Goal: Transaction & Acquisition: Purchase product/service

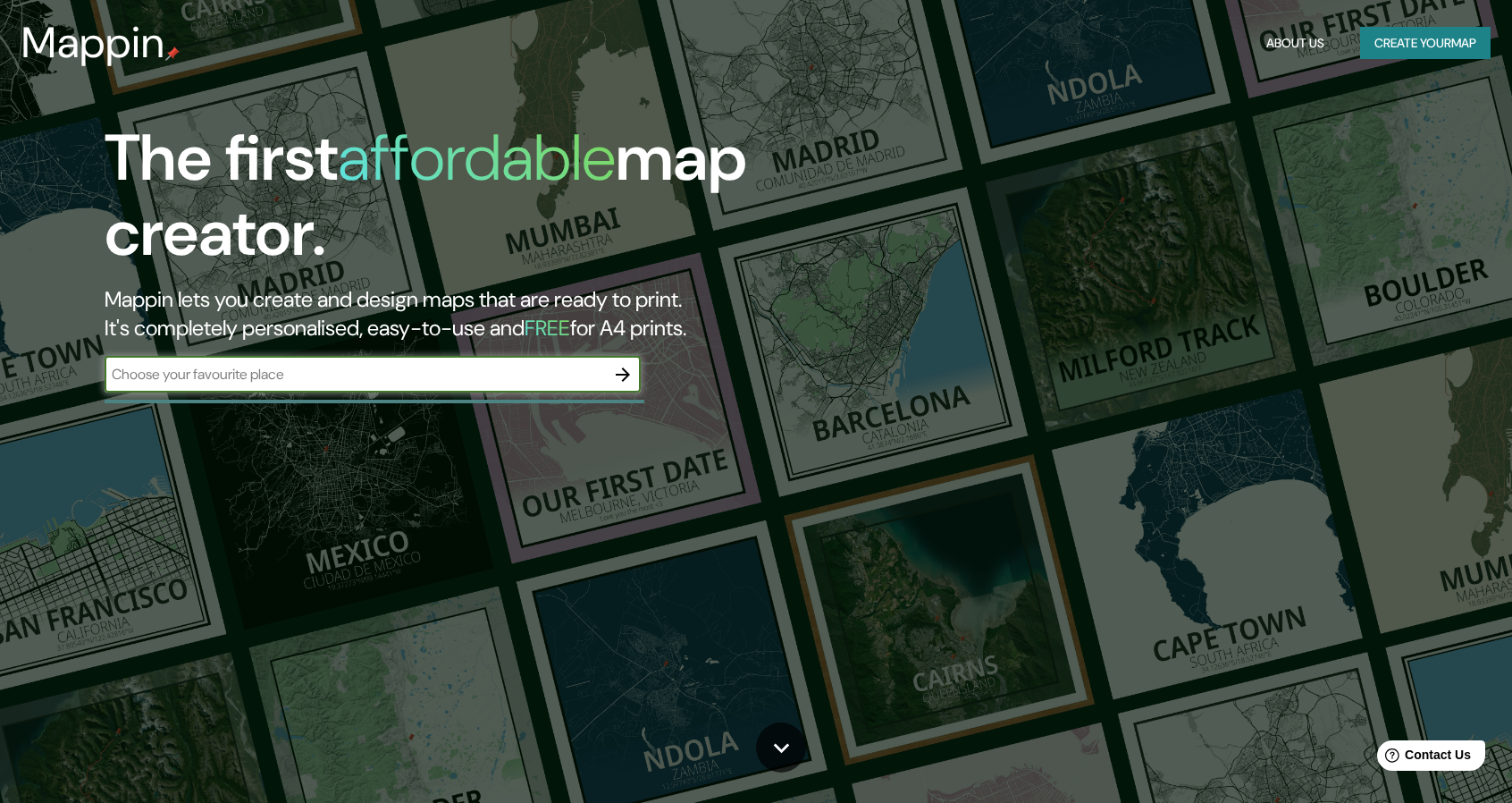
click at [420, 379] on input "text" at bounding box center [354, 373] width 500 height 21
paste input "Federal Acuernavaca Sn, entre Tecomatla y Clavel Nte, San Pedro Mártir, Tlalpan…"
drag, startPoint x: 339, startPoint y: 376, endPoint x: 0, endPoint y: 264, distance: 357.0
click at [0, 264] on div "The first affordable map creator. Mappin lets you create and design maps that a…" at bounding box center [756, 401] width 1512 height 803
type input "Tlalpan, 14650 Ciudad de México, CDMX"
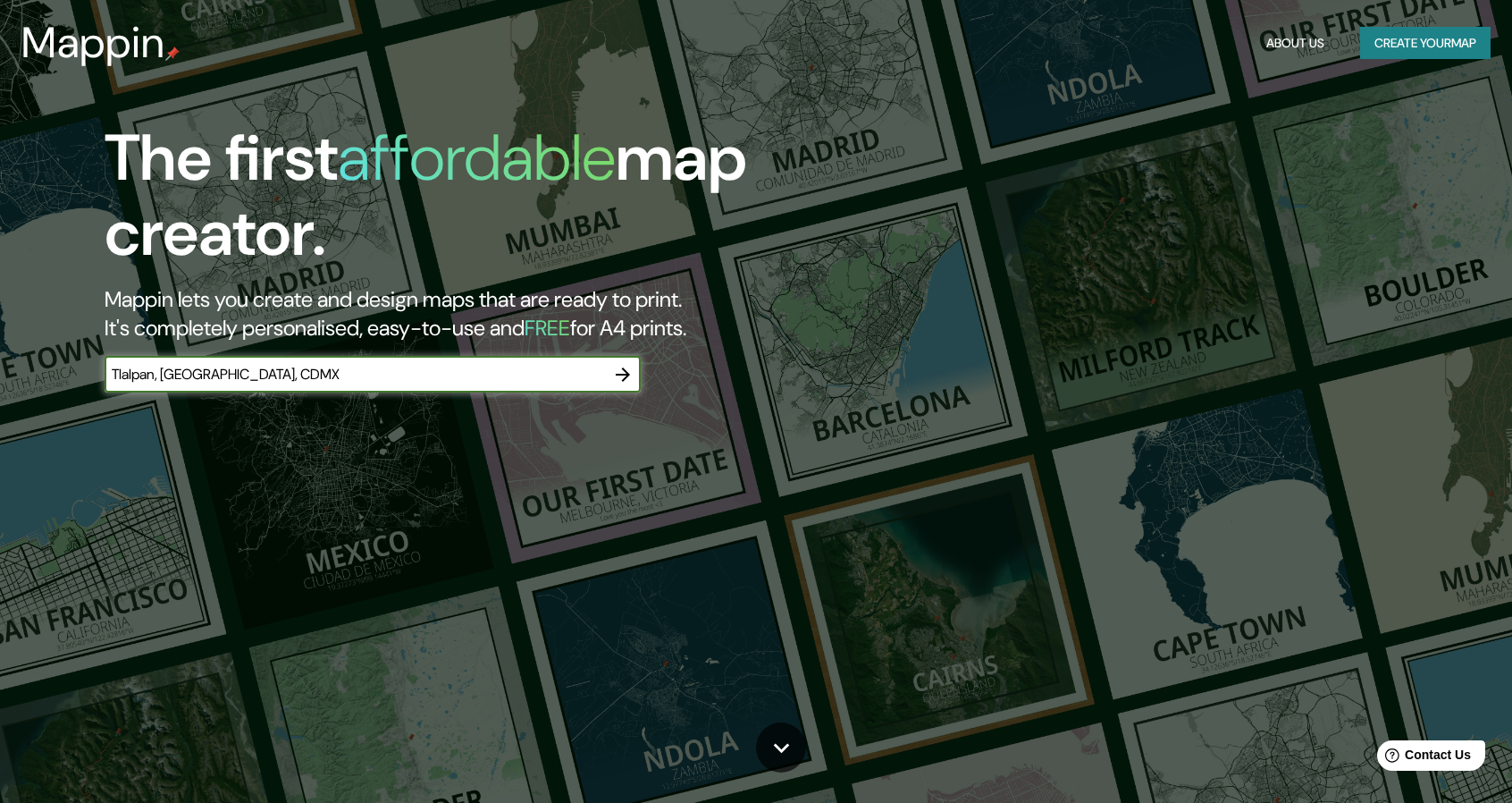
click at [613, 380] on icon "button" at bounding box center [623, 374] width 21 height 21
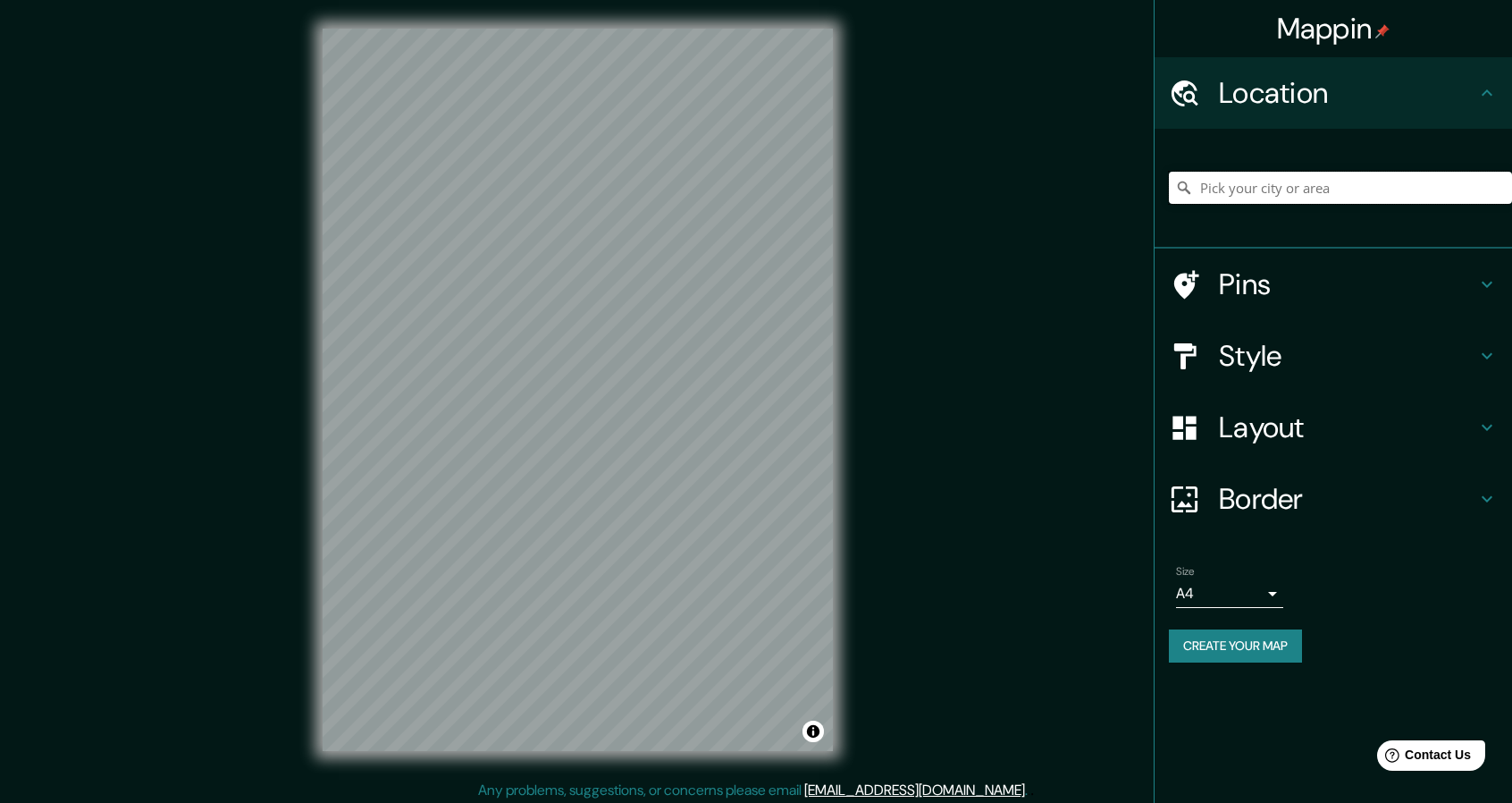
click at [1251, 196] on input "Pick your city or area" at bounding box center [1339, 188] width 343 height 32
paste input "Federal Acuernavaca Sn, entre Tecomatla y Clavel Nte, San Pedro Mártir, Tlalpan…"
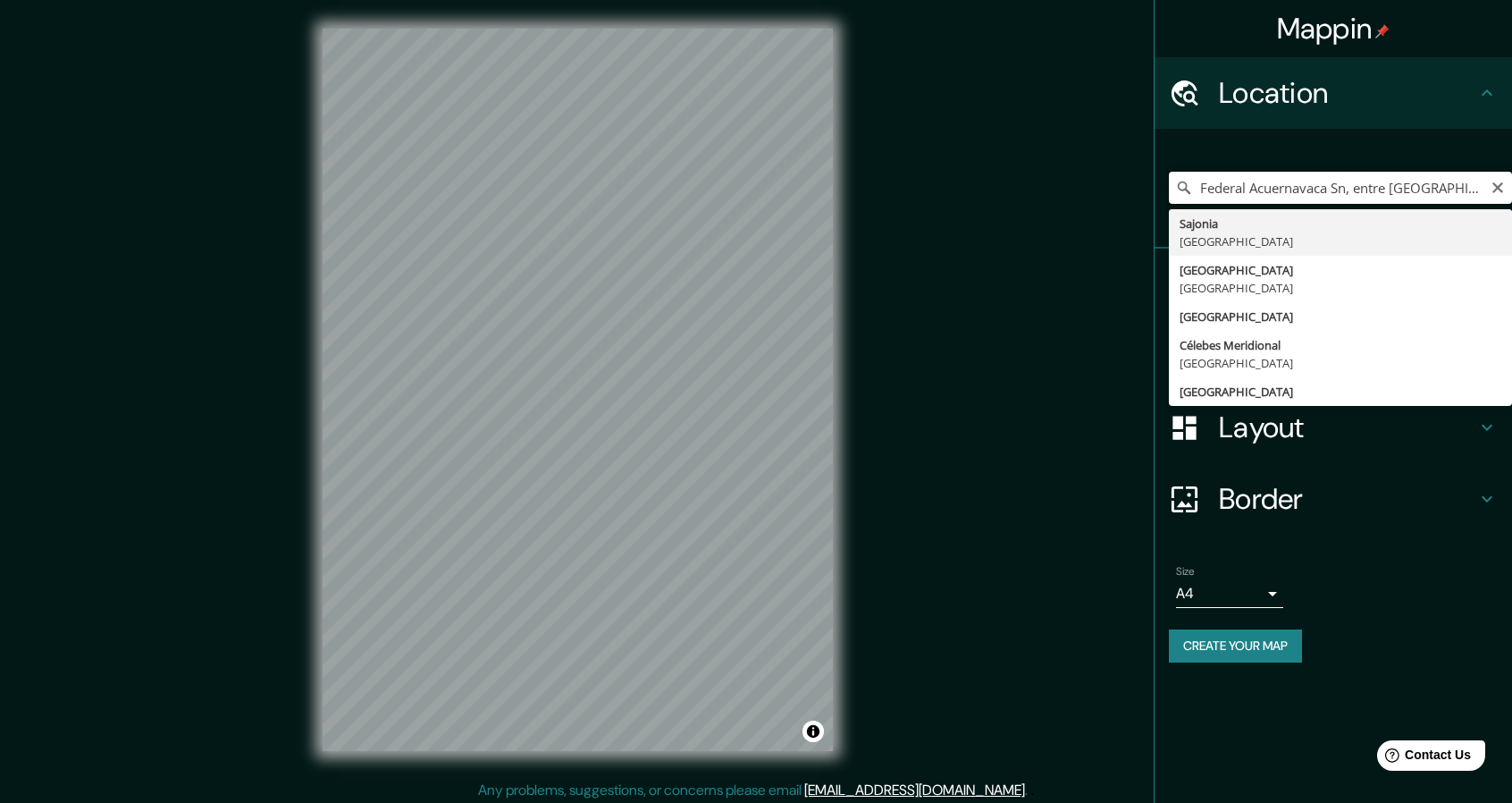
click at [645, 134] on div "Mappin Location Federal Acuernavaca Sn, entre Tecomatla y Clavel Nte, San Pedro…" at bounding box center [756, 404] width 1512 height 808
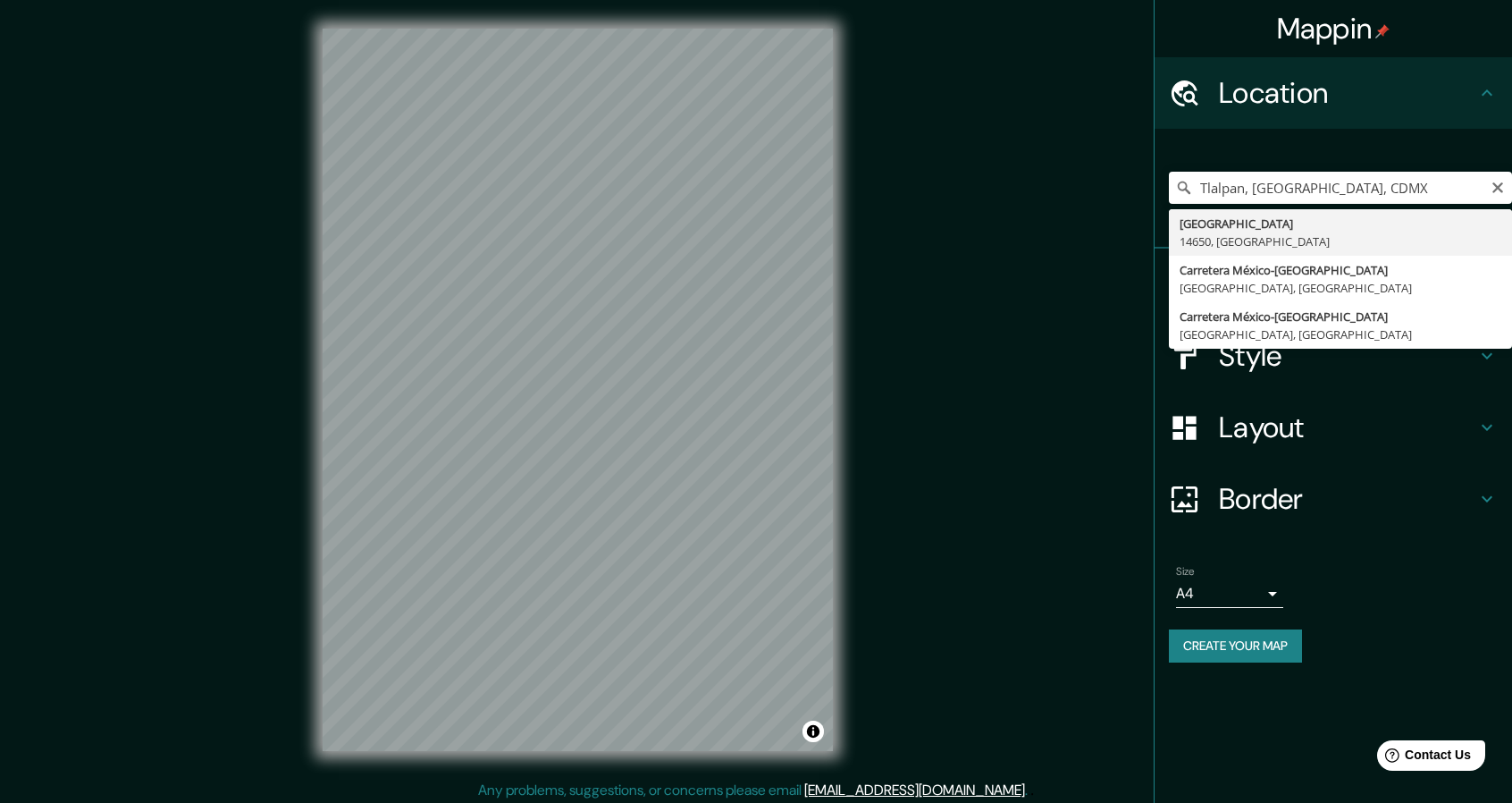
type input "Ciudad de México, 14650, México"
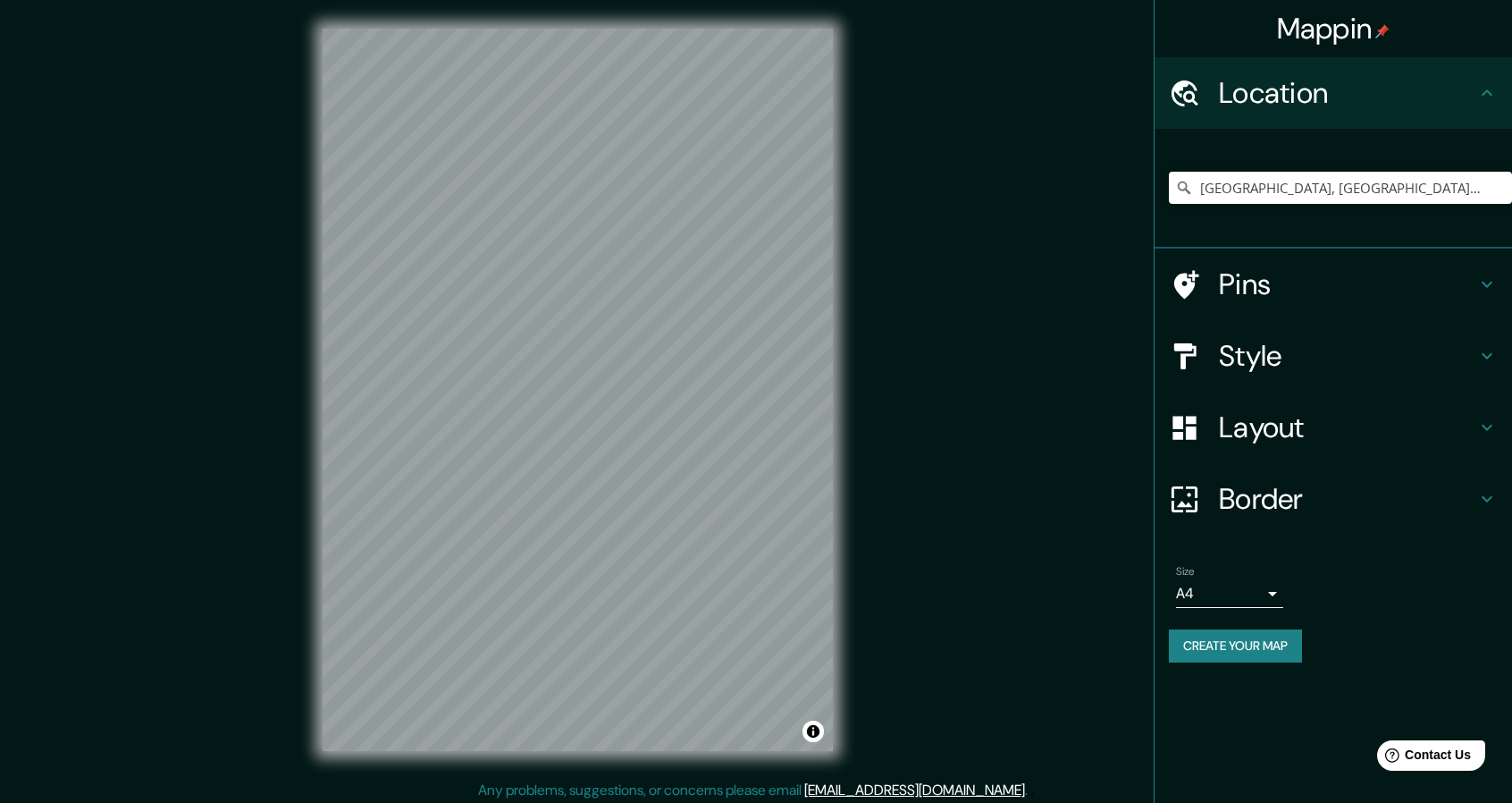
click at [1313, 514] on h4 "Border" at bounding box center [1347, 499] width 258 height 36
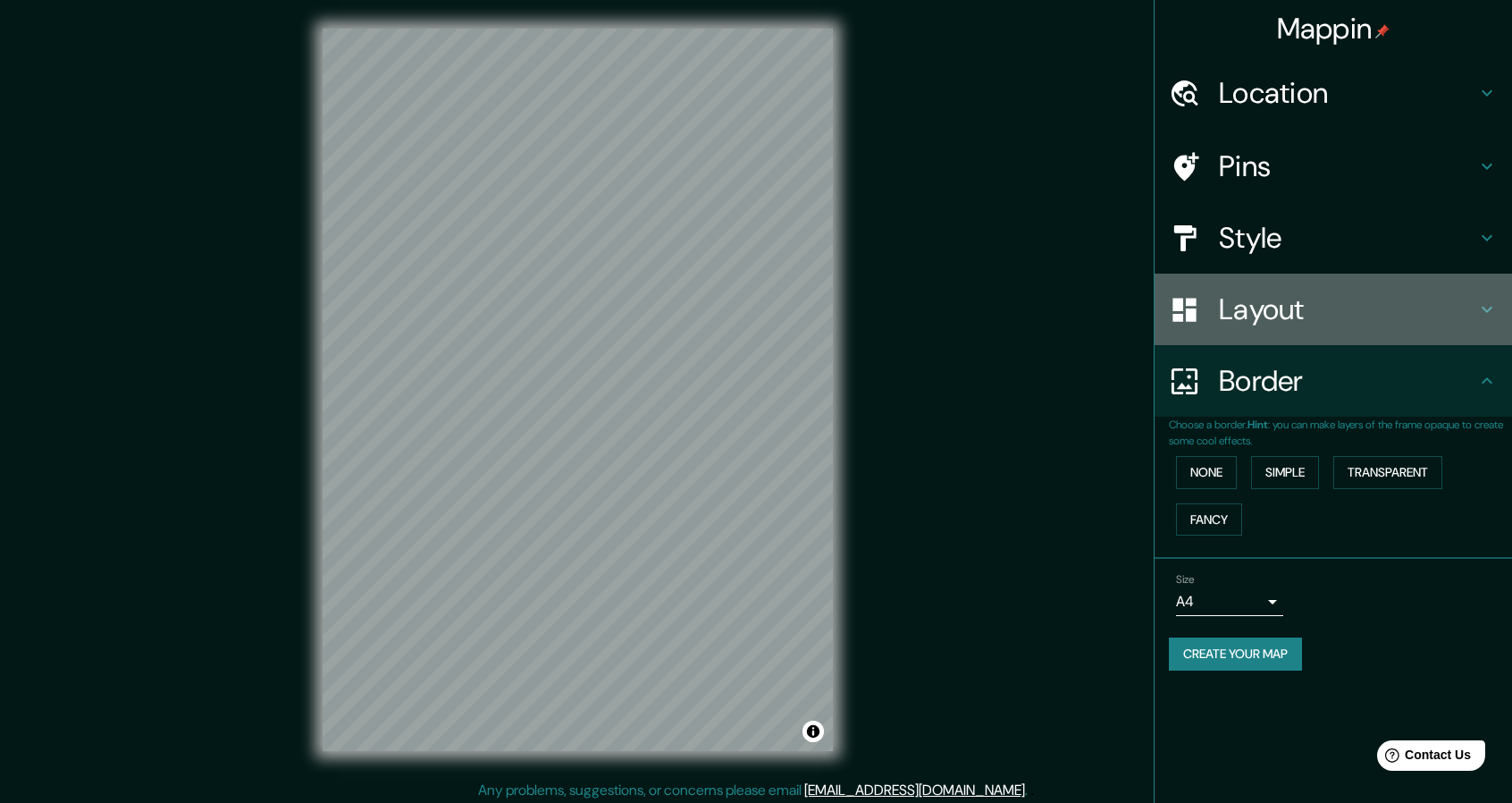
click at [1272, 307] on h4 "Layout" at bounding box center [1347, 310] width 258 height 36
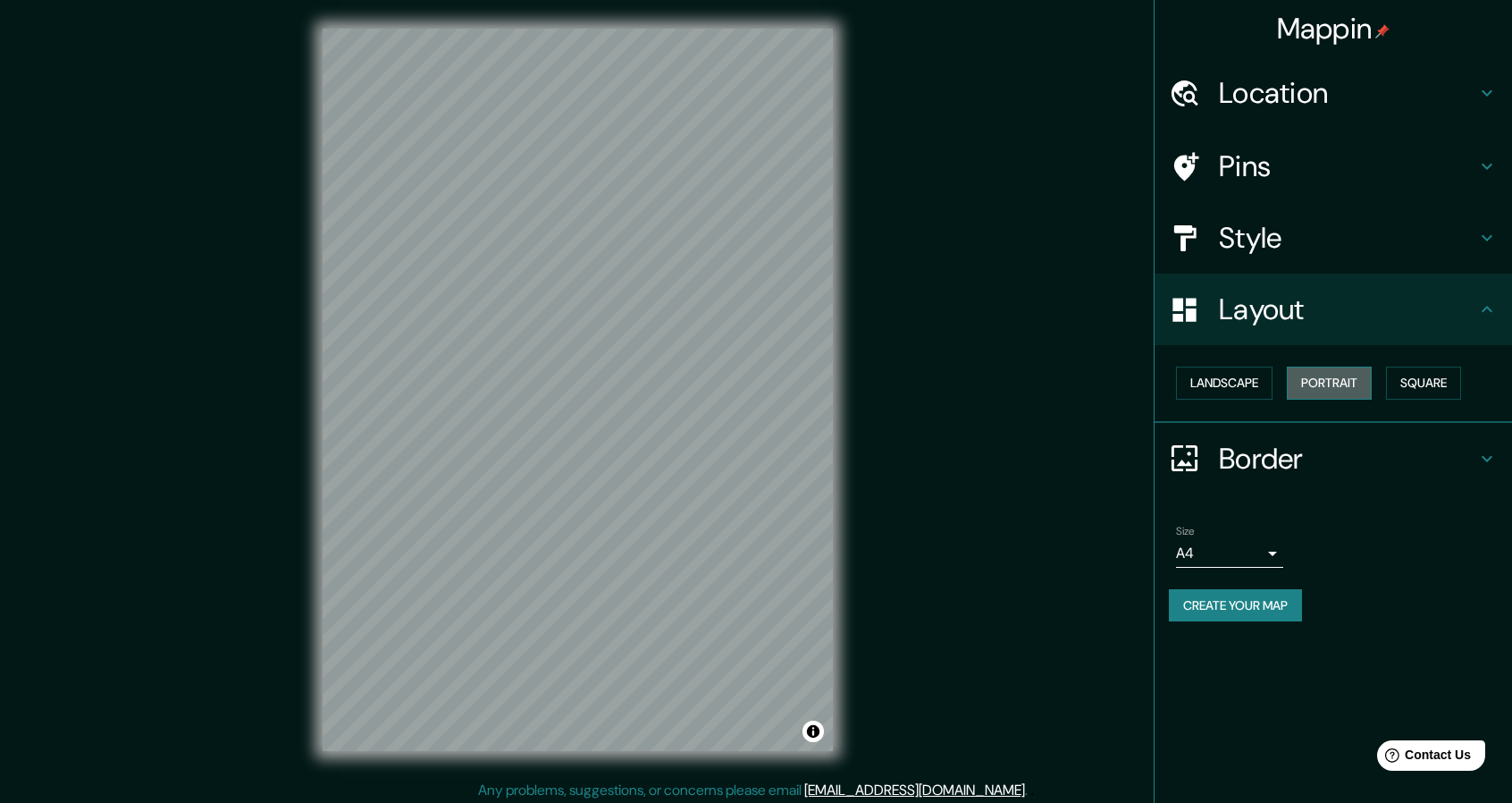
click at [1328, 380] on button "Portrait" at bounding box center [1329, 382] width 85 height 33
click at [1428, 389] on button "Square" at bounding box center [1423, 382] width 75 height 33
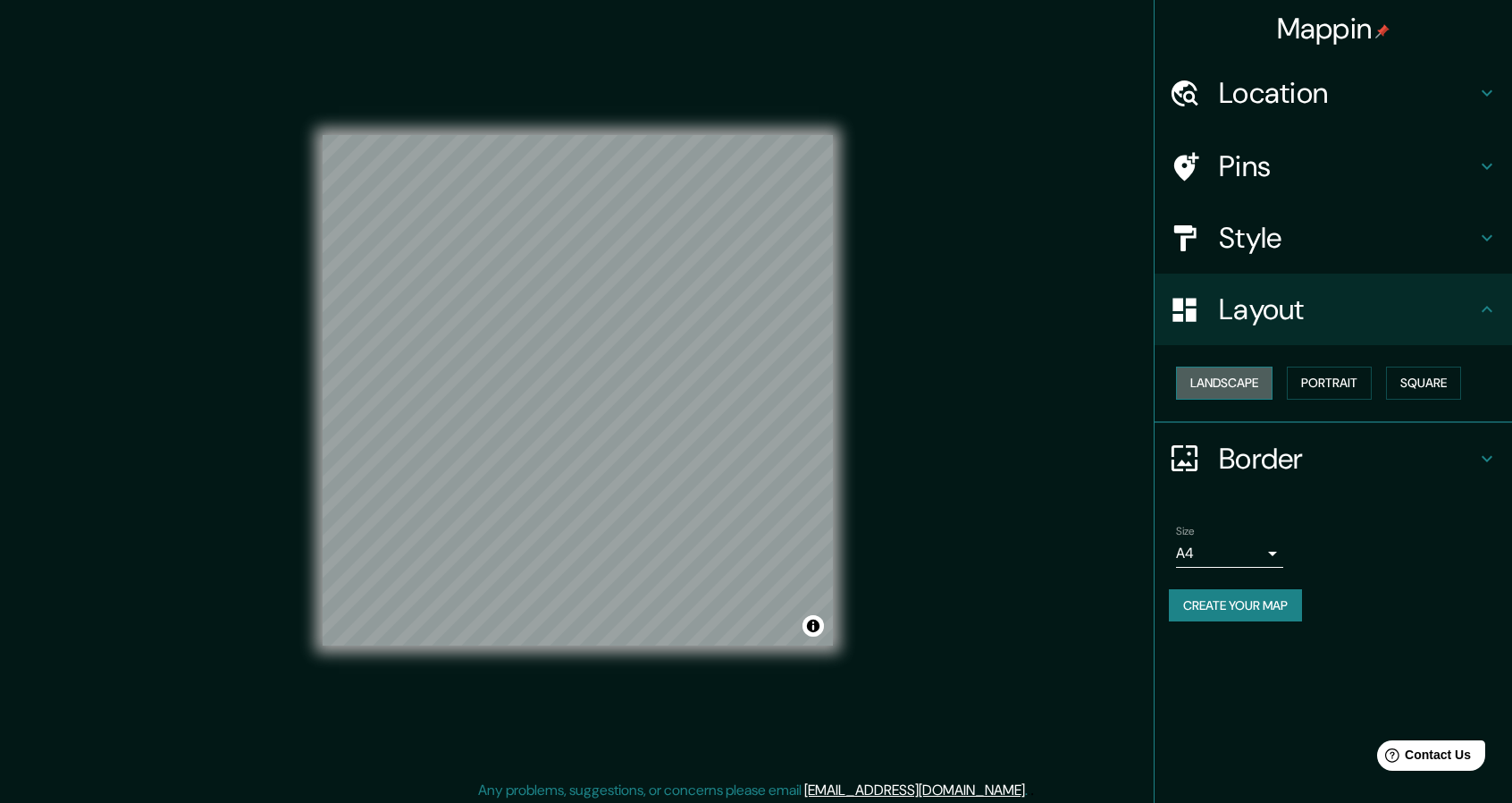
click at [1234, 385] on button "Landscape" at bounding box center [1224, 382] width 97 height 33
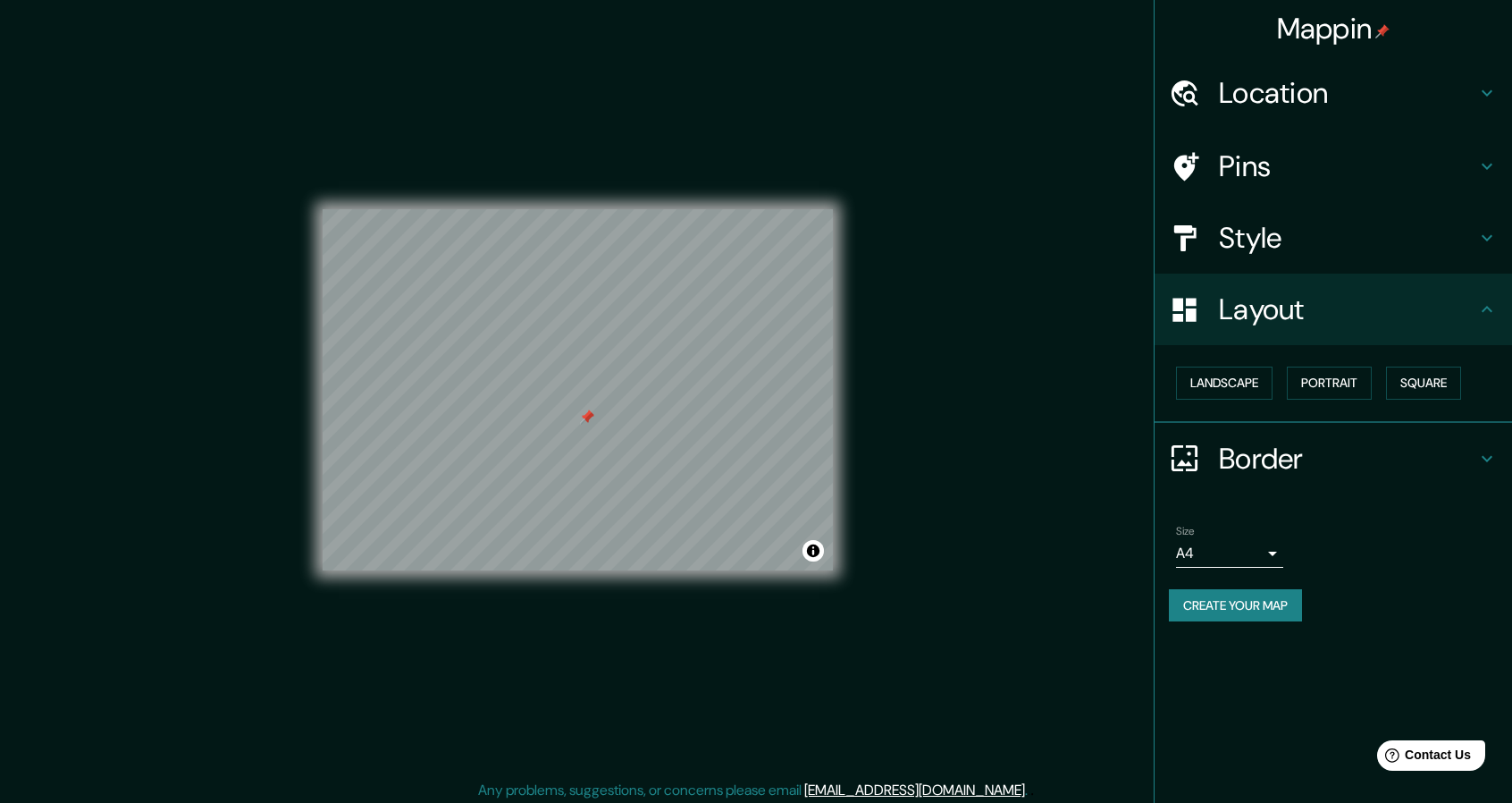
click at [1035, 282] on div "Mappin Location Ciudad de México, 14650, México Pins Style Layout Landscape Por…" at bounding box center [756, 404] width 1512 height 808
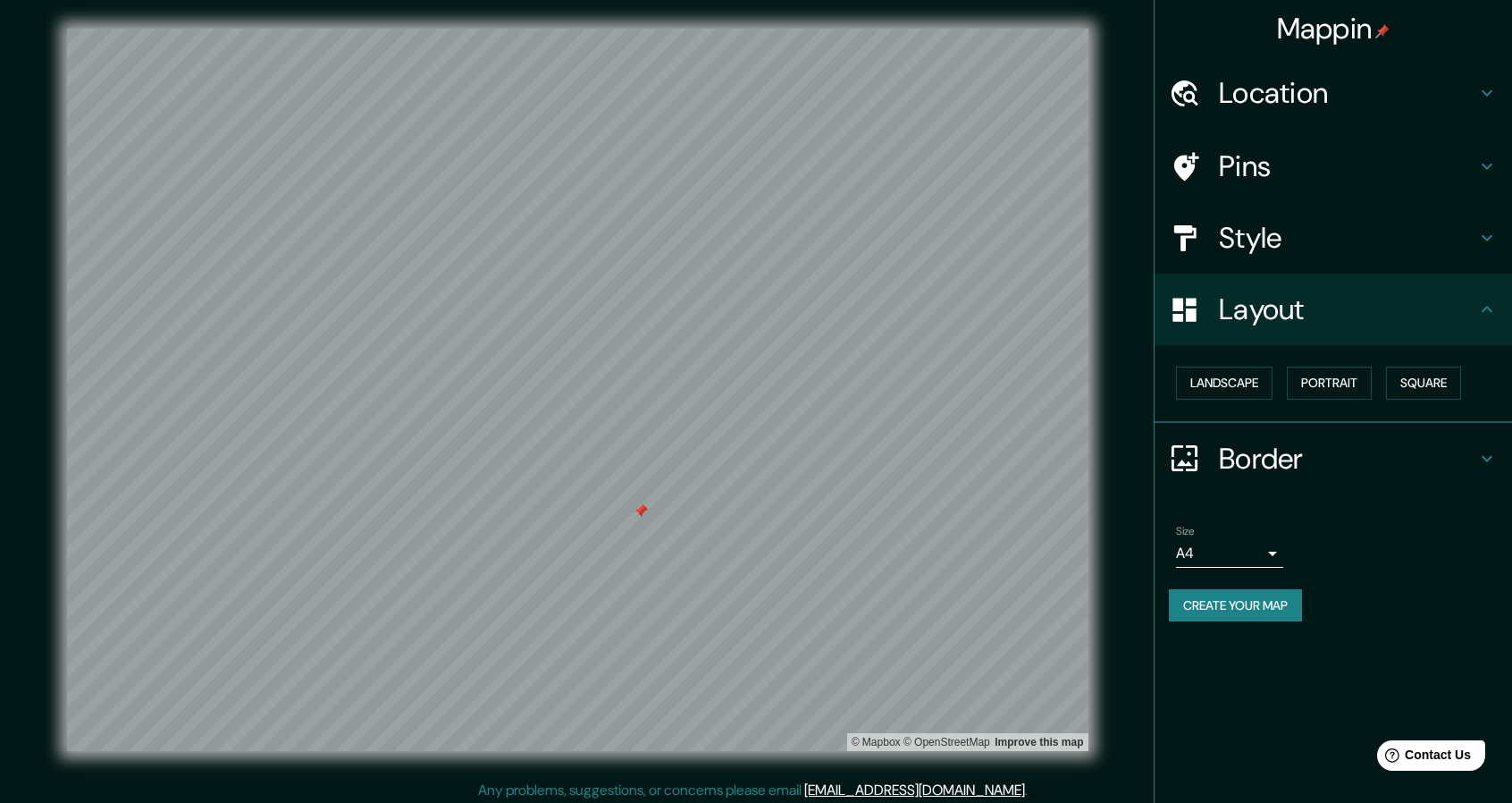
click at [1279, 157] on div "Pins" at bounding box center [1332, 167] width 357 height 72
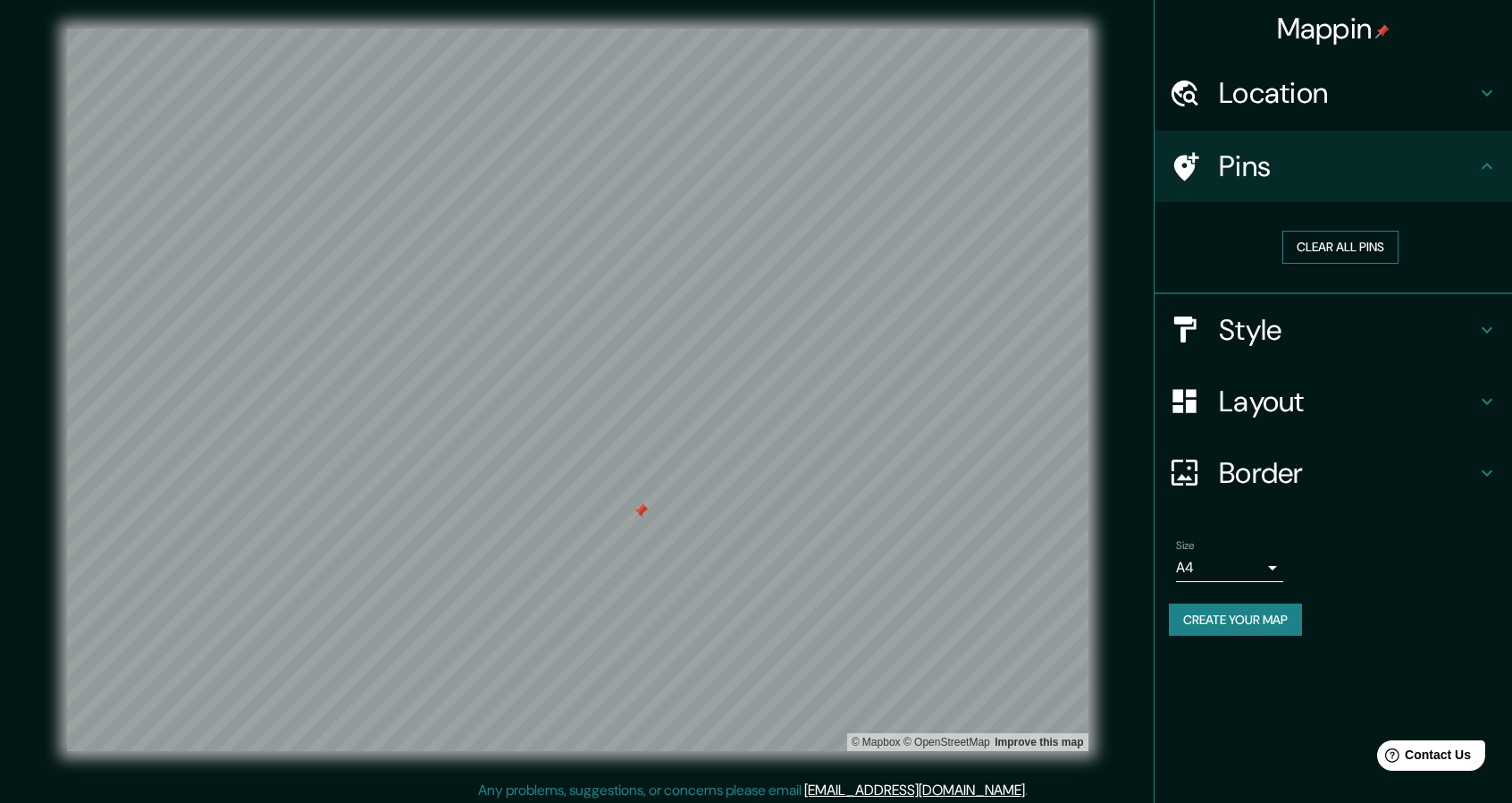
click at [1342, 250] on button "Clear all pins" at bounding box center [1340, 247] width 116 height 33
click at [1197, 417] on div "Layout" at bounding box center [1332, 401] width 357 height 72
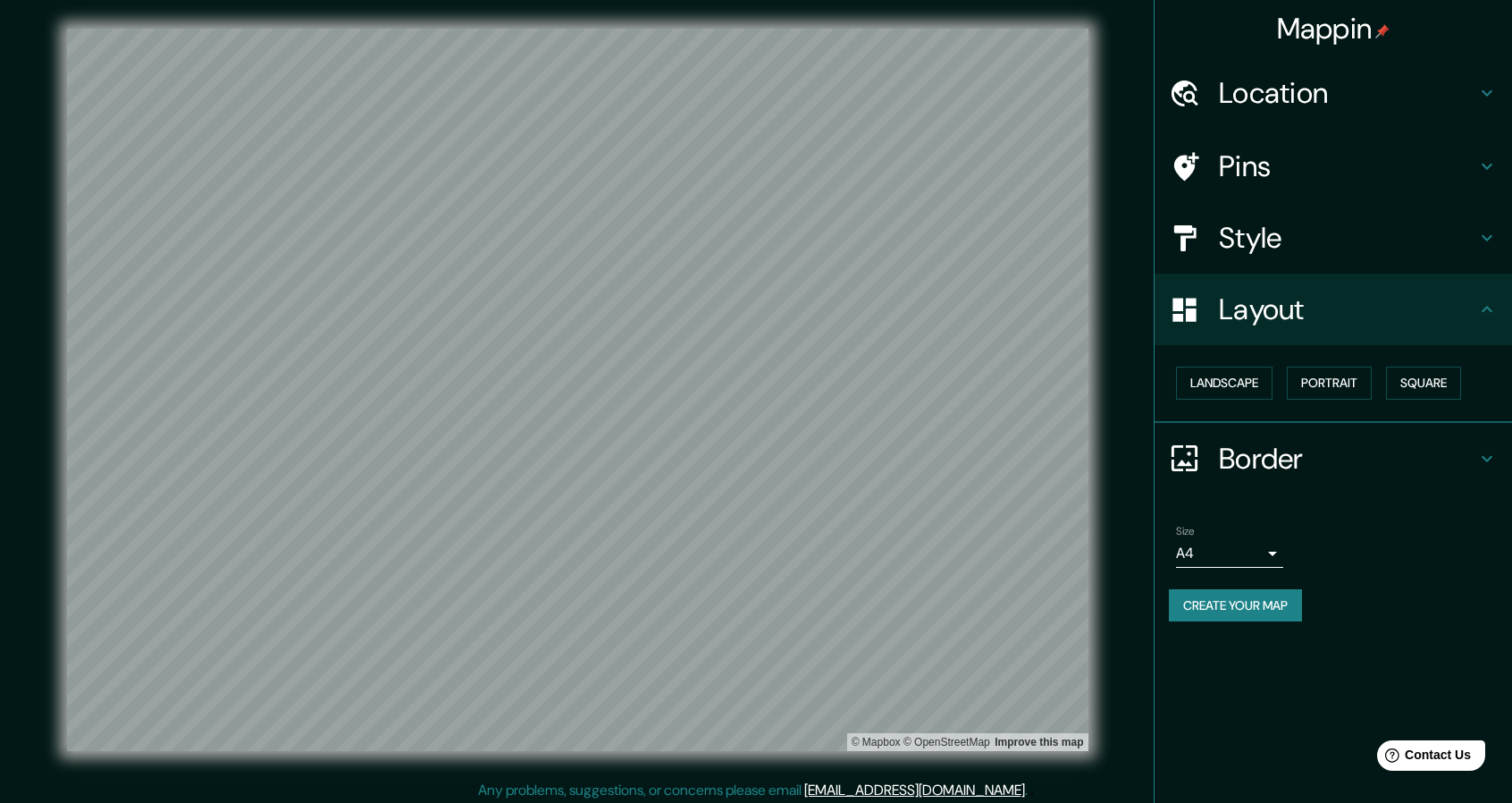
click at [1294, 312] on h4 "Layout" at bounding box center [1347, 310] width 258 height 36
click at [1292, 259] on div "Style" at bounding box center [1332, 238] width 357 height 72
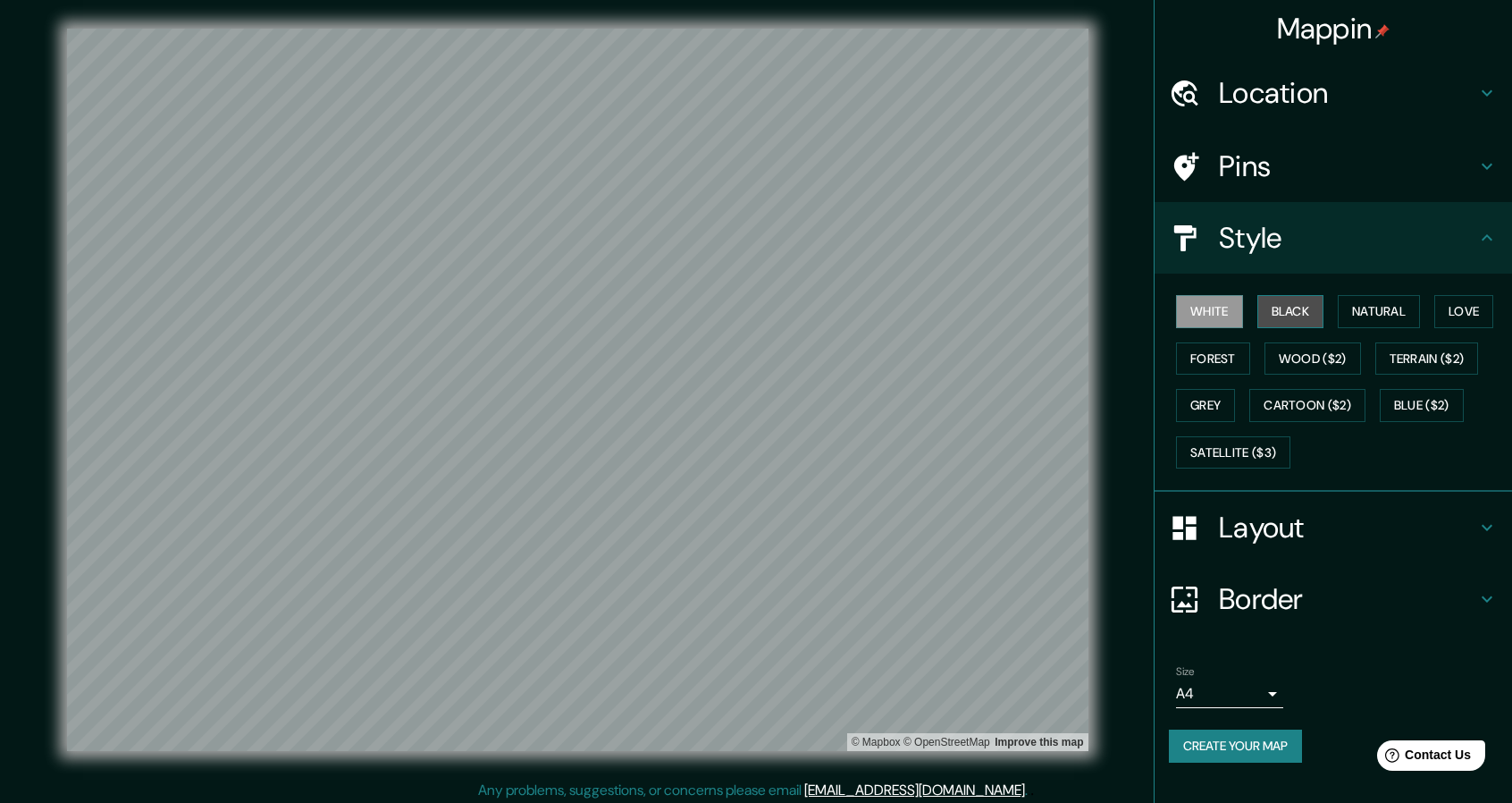
click at [1292, 305] on button "Black" at bounding box center [1290, 312] width 67 height 33
click at [1392, 312] on button "Natural" at bounding box center [1379, 312] width 82 height 33
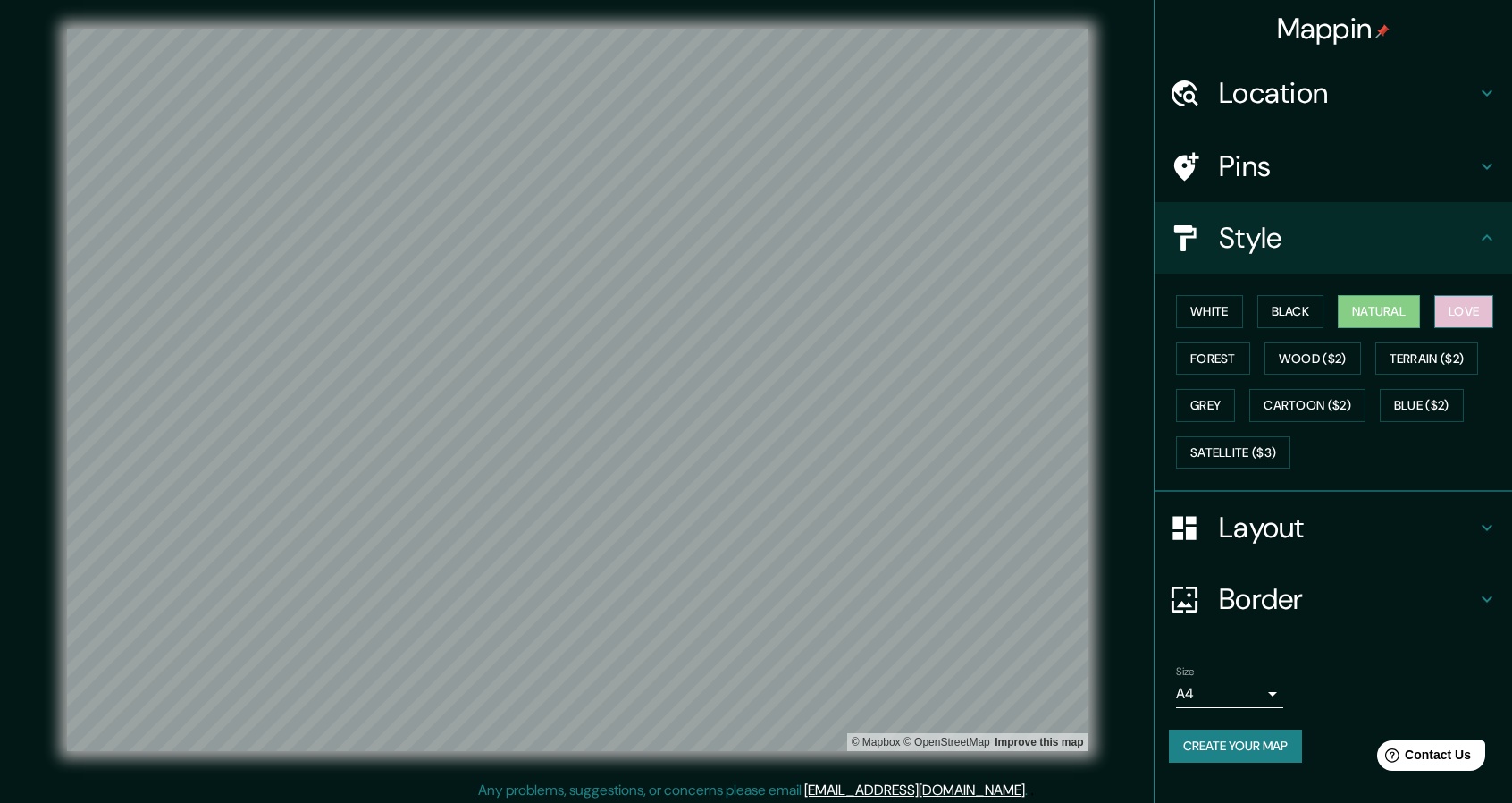
click at [1440, 311] on button "Love" at bounding box center [1464, 312] width 59 height 33
click at [1235, 356] on button "Forest" at bounding box center [1212, 358] width 74 height 33
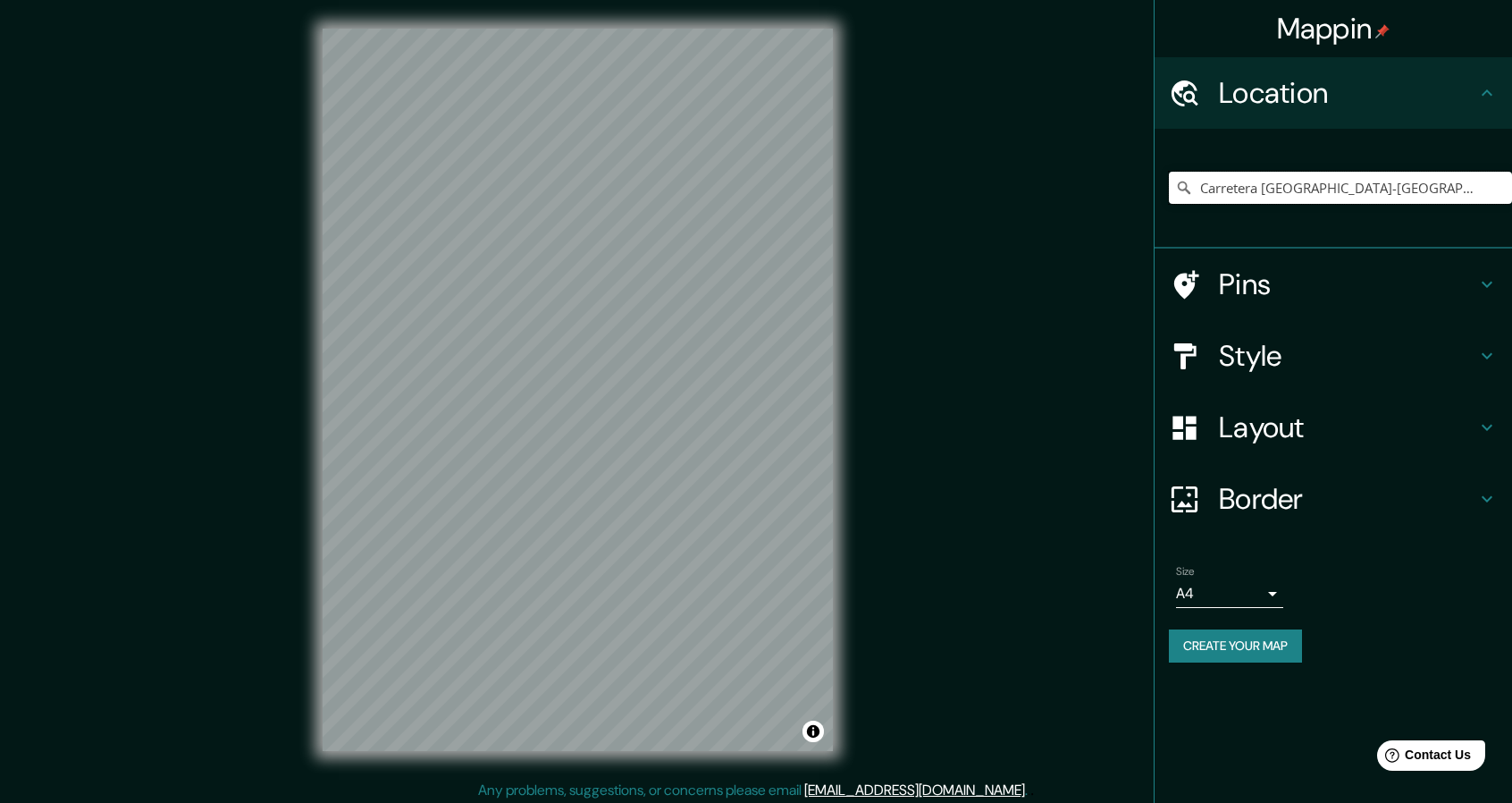
drag, startPoint x: 1331, startPoint y: 182, endPoint x: 1015, endPoint y: 174, distance: 316.1
click at [1015, 174] on div "Mappin Location [GEOGRAPHIC_DATA]-[GEOGRAPHIC_DATA], [GEOGRAPHIC_DATA], [GEOGRA…" at bounding box center [756, 404] width 1512 height 808
drag, startPoint x: 1356, startPoint y: 186, endPoint x: 840, endPoint y: 171, distance: 516.2
click at [841, 169] on div "Mappin Location [GEOGRAPHIC_DATA]-[GEOGRAPHIC_DATA], [GEOGRAPHIC_DATA], [GEOGRA…" at bounding box center [756, 404] width 1512 height 808
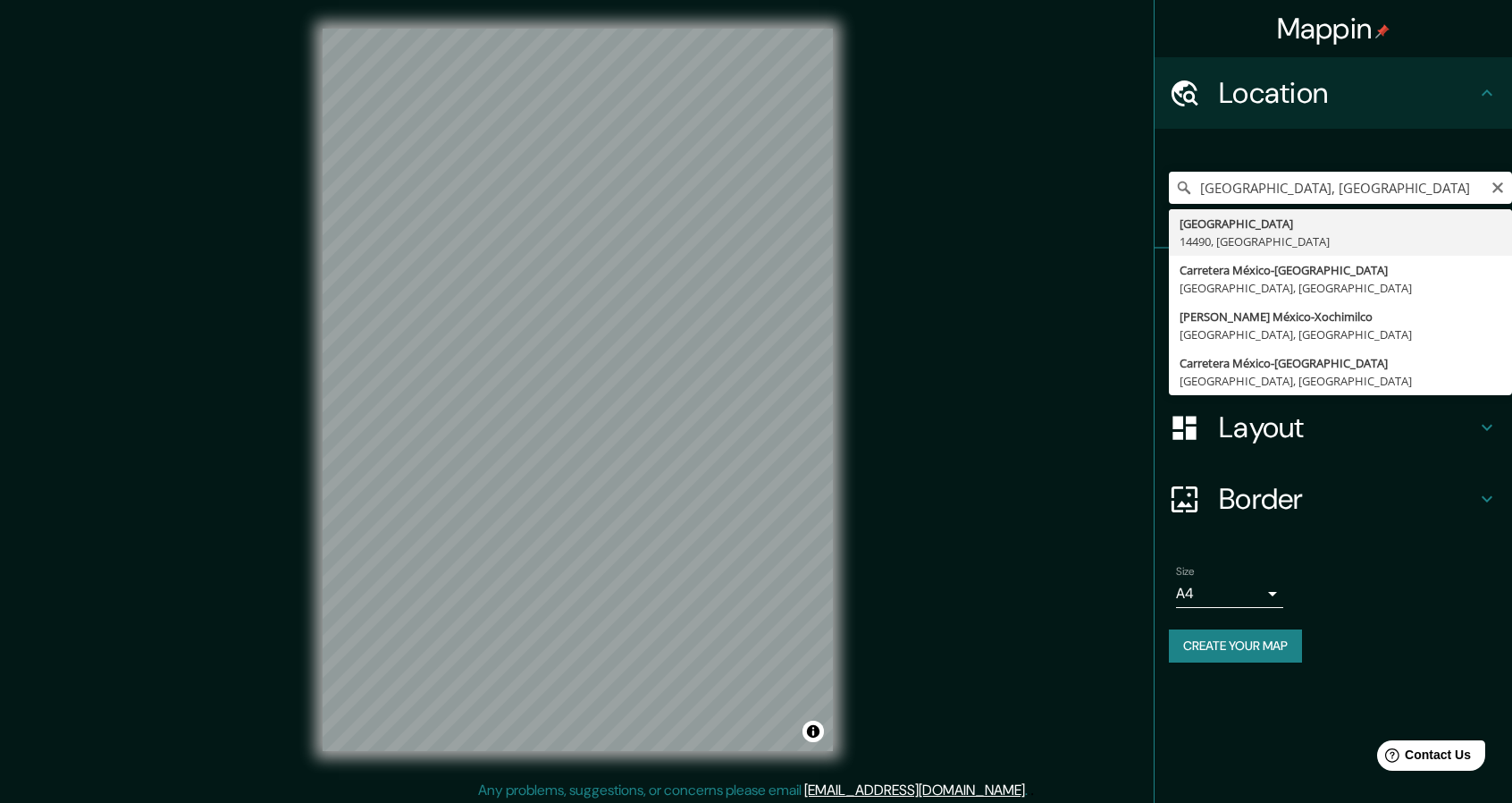
type input "[GEOGRAPHIC_DATA], 14490, [GEOGRAPHIC_DATA]"
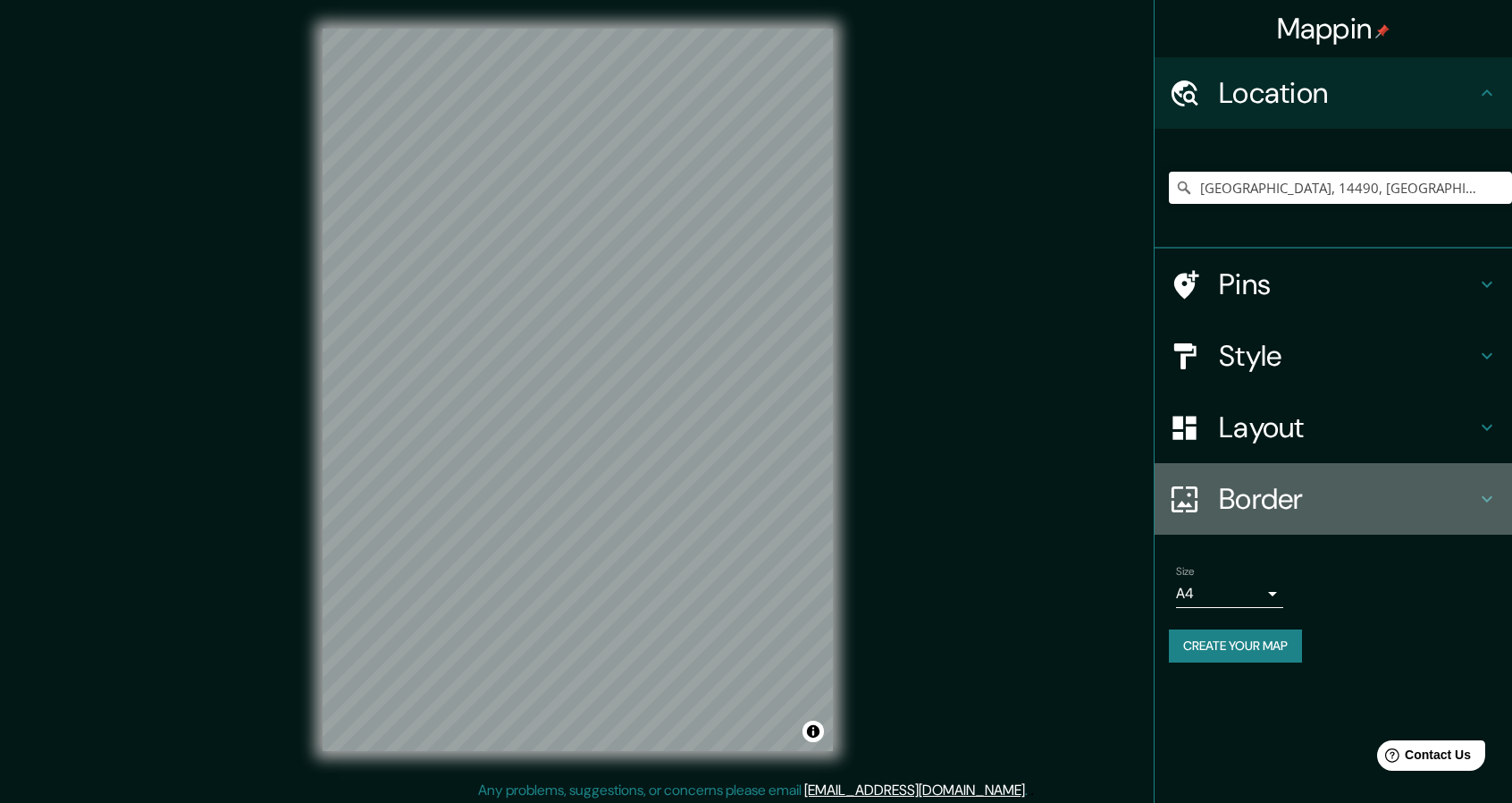
click at [1321, 503] on h4 "Border" at bounding box center [1347, 499] width 258 height 36
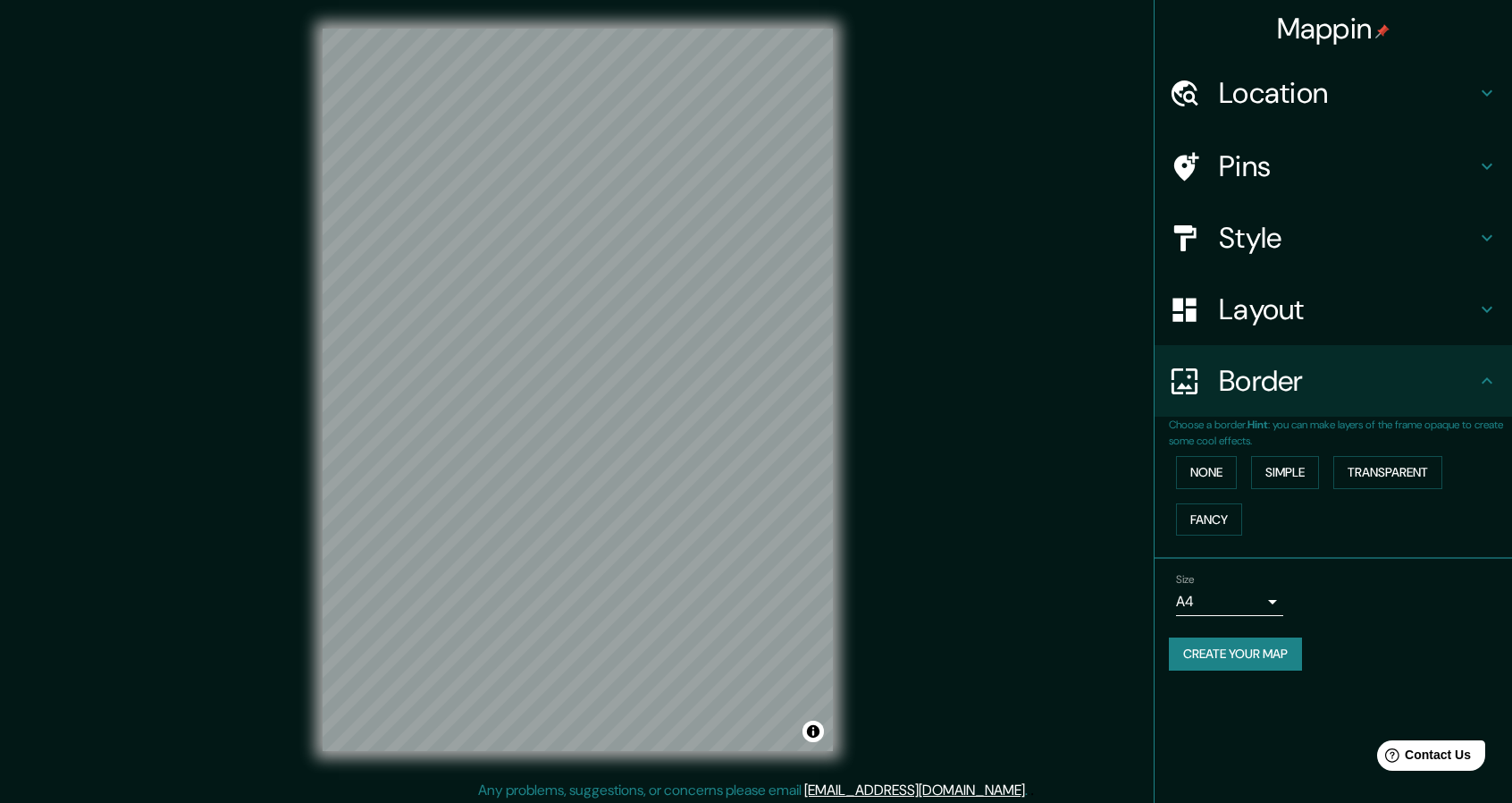
click at [1324, 312] on h4 "Layout" at bounding box center [1347, 310] width 258 height 36
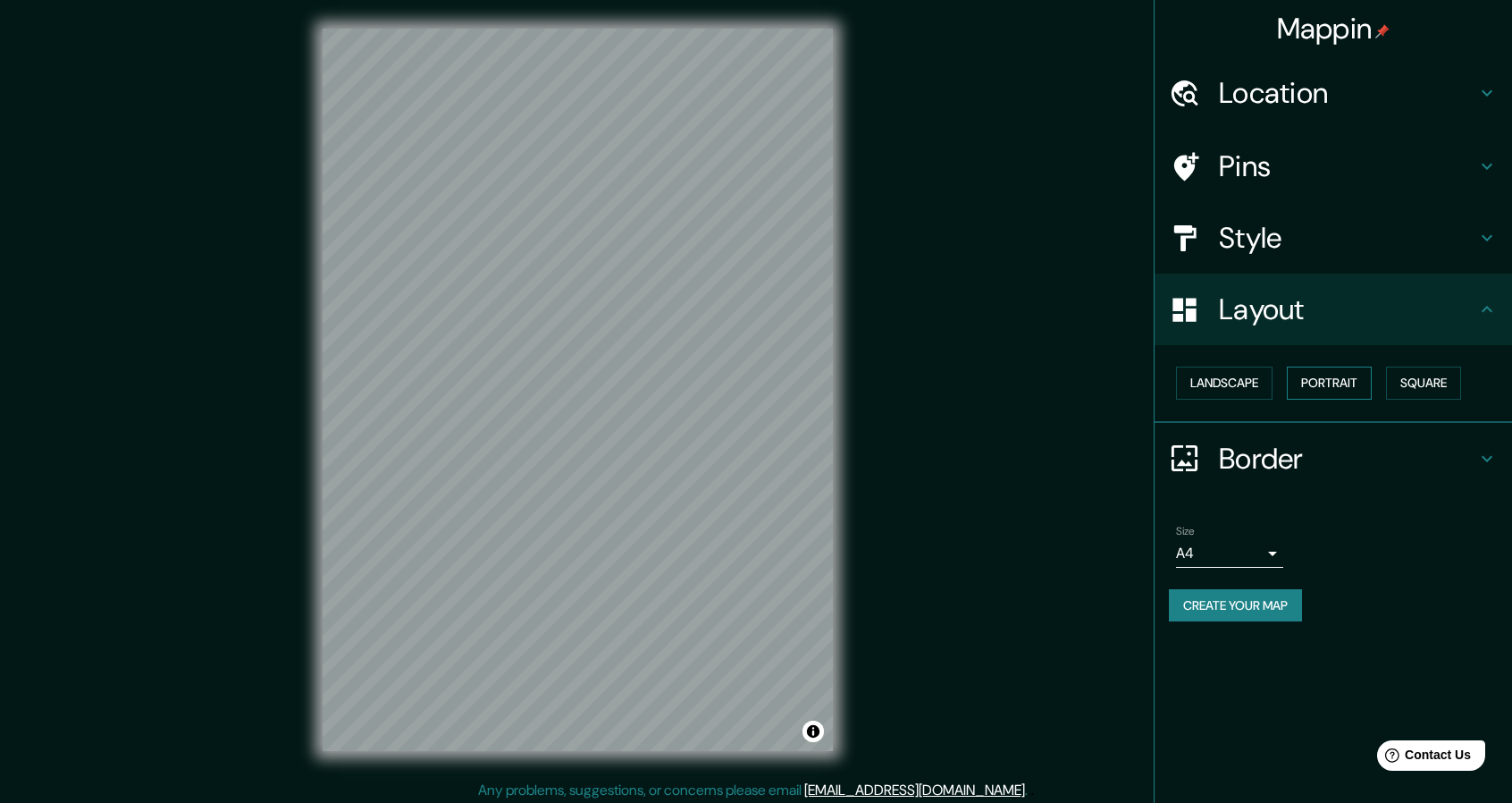
click at [1352, 380] on button "Portrait" at bounding box center [1329, 382] width 85 height 33
click at [1437, 368] on button "Square" at bounding box center [1423, 382] width 75 height 33
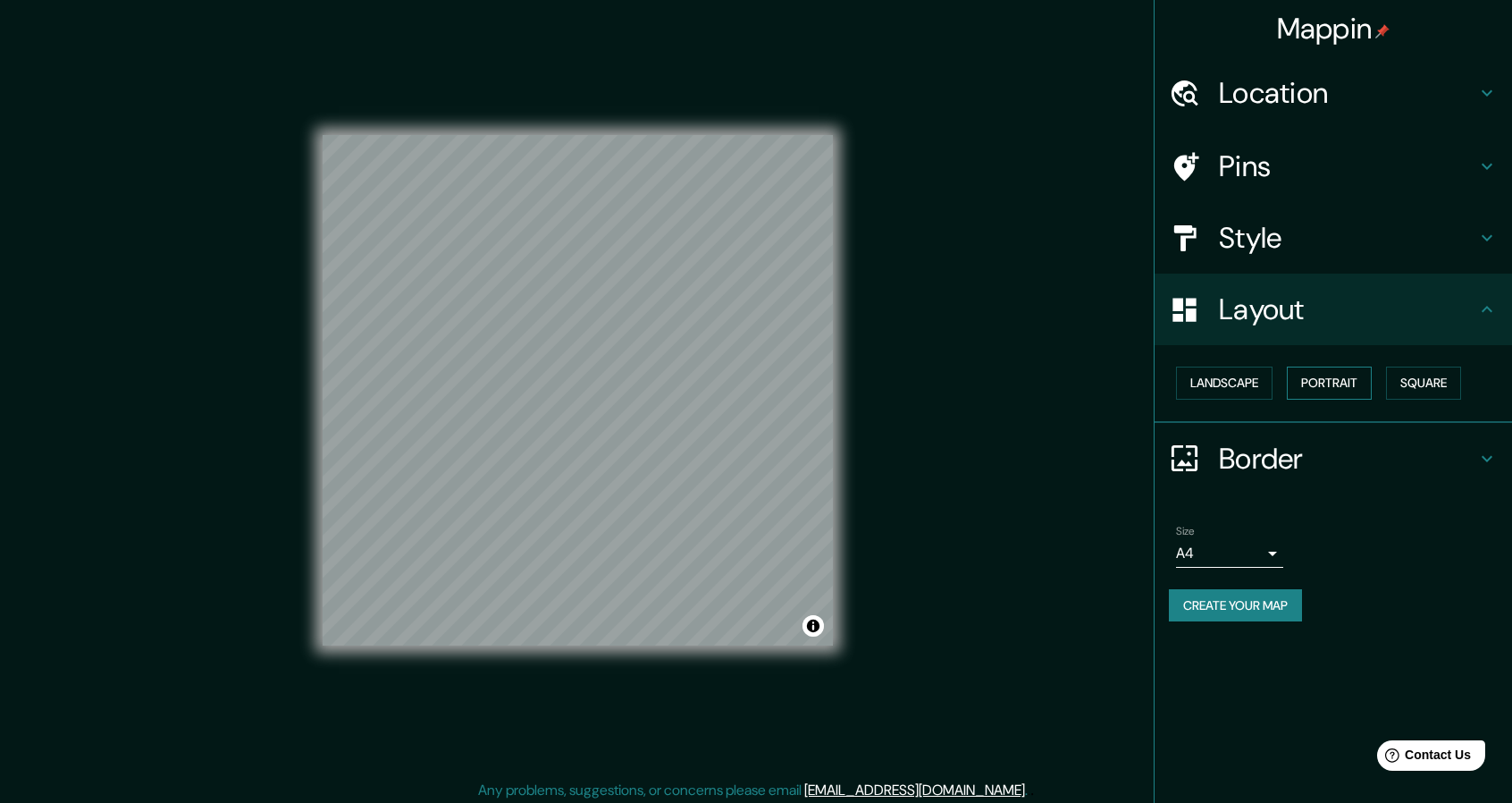
click at [1346, 380] on button "Portrait" at bounding box center [1329, 382] width 85 height 33
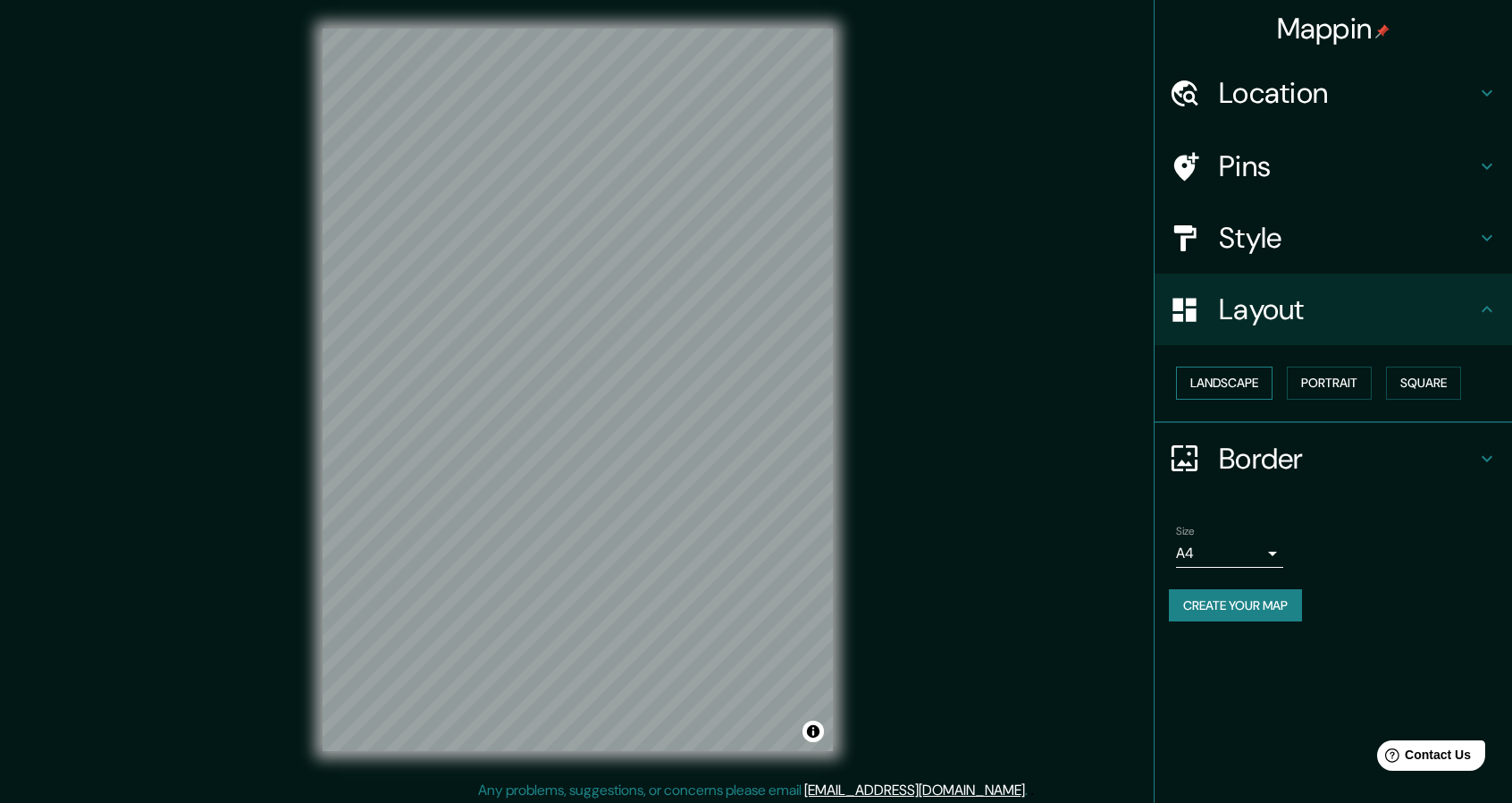
click at [1244, 389] on button "Landscape" at bounding box center [1224, 382] width 97 height 33
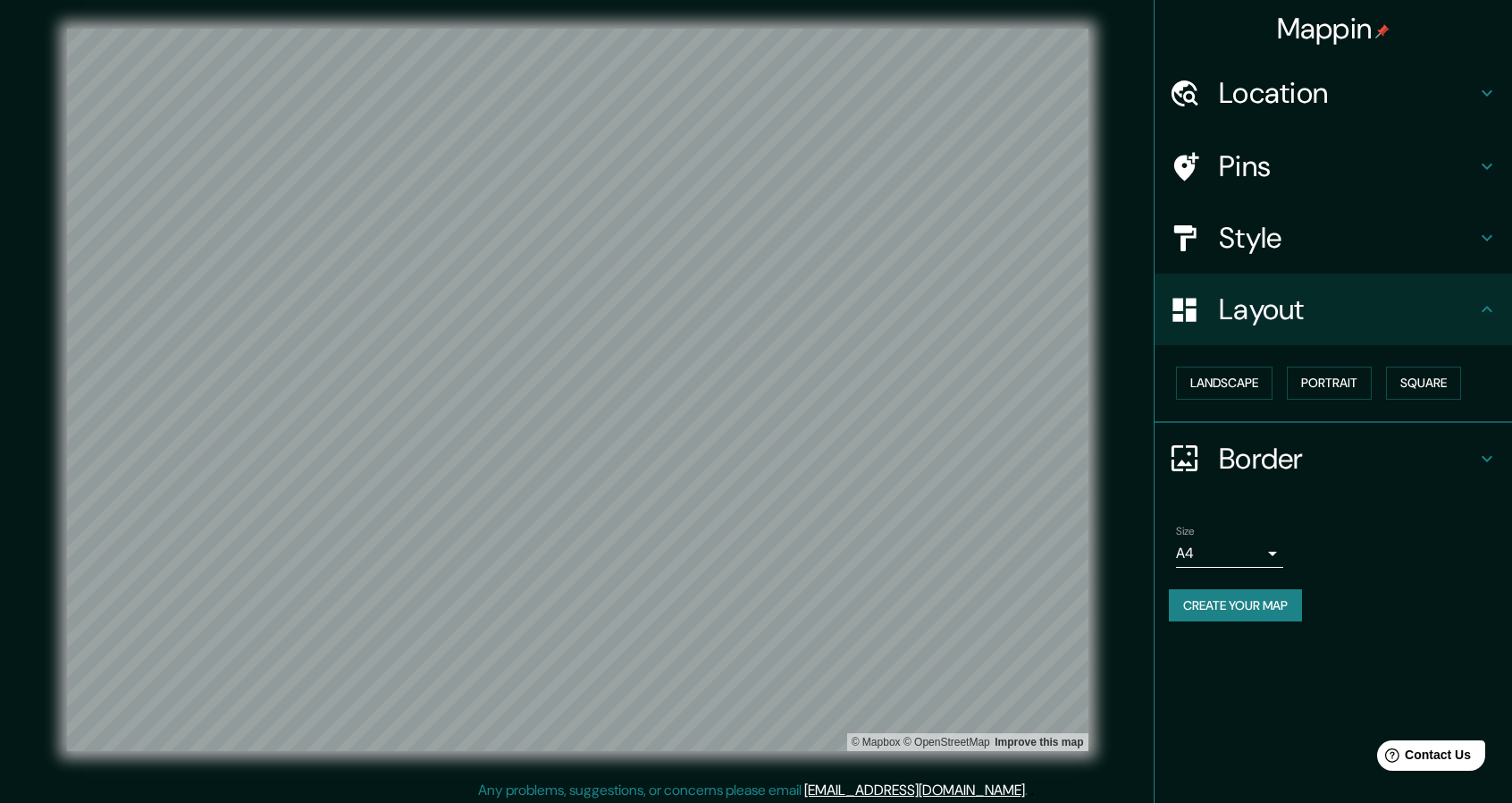
click at [1244, 259] on div "Style" at bounding box center [1332, 238] width 357 height 72
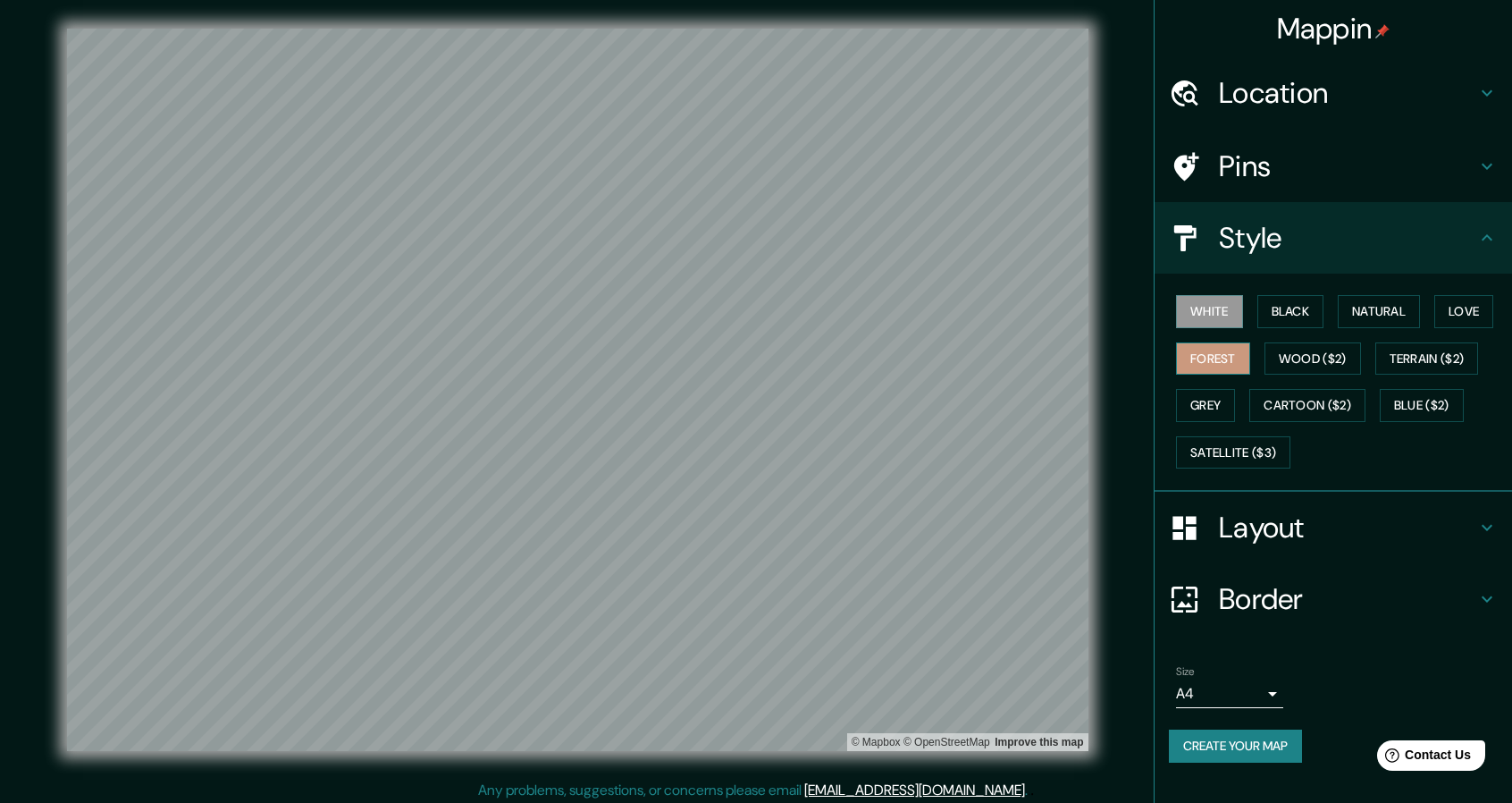
click at [1218, 360] on button "Forest" at bounding box center [1212, 358] width 74 height 33
click at [1241, 518] on h4 "Layout" at bounding box center [1347, 527] width 258 height 36
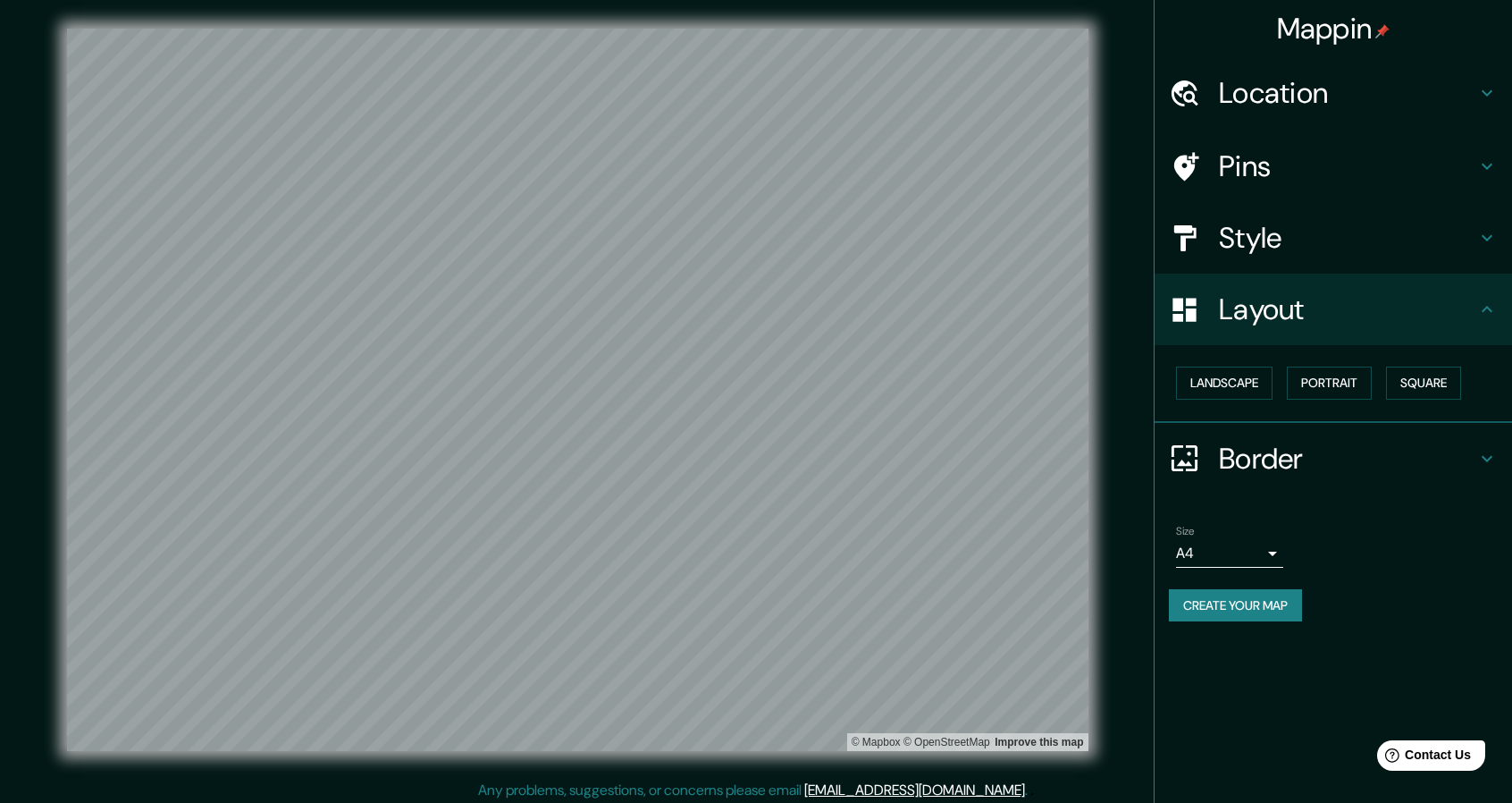
click at [1266, 446] on h4 "Border" at bounding box center [1347, 458] width 258 height 36
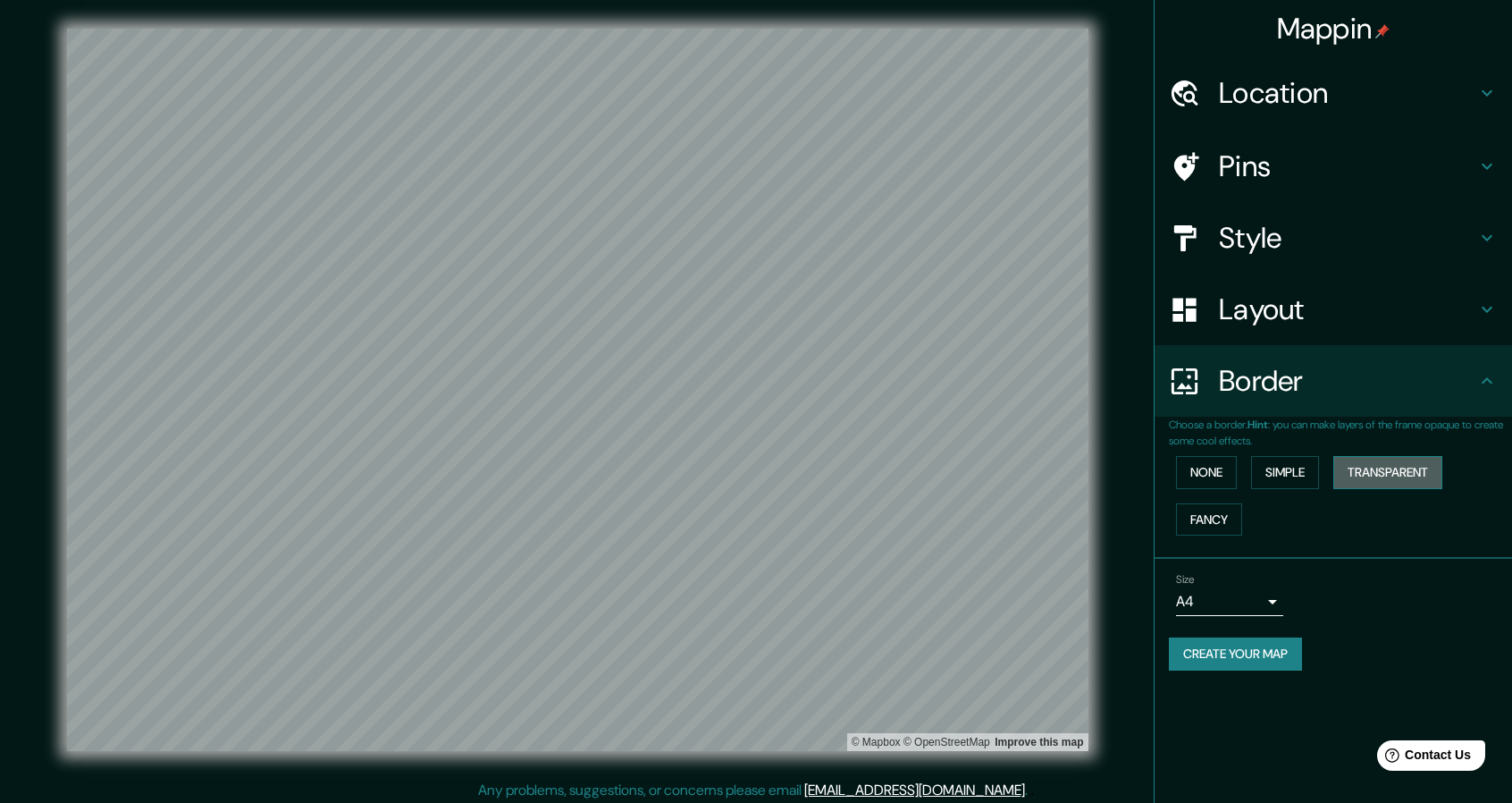
click at [1396, 461] on button "Transparent" at bounding box center [1388, 472] width 109 height 33
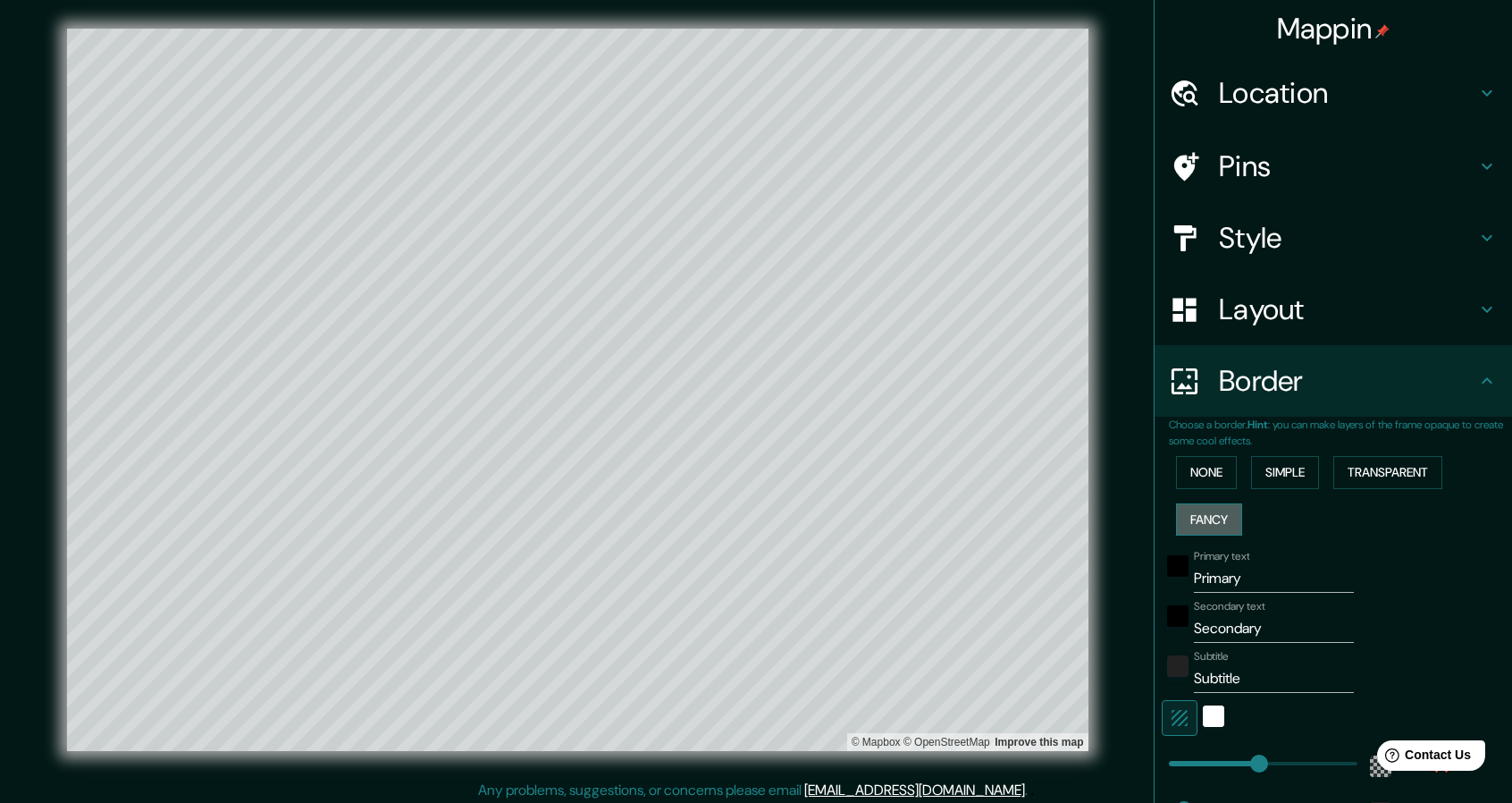
click at [1199, 515] on button "Fancy" at bounding box center [1209, 519] width 66 height 33
drag, startPoint x: 1208, startPoint y: 444, endPoint x: 1208, endPoint y: 456, distance: 12.0
click at [1208, 446] on p "Choose a border. Hint : you can make layers of the frame opaque to create some …" at bounding box center [1339, 432] width 343 height 32
click at [1207, 457] on button "None" at bounding box center [1206, 472] width 61 height 33
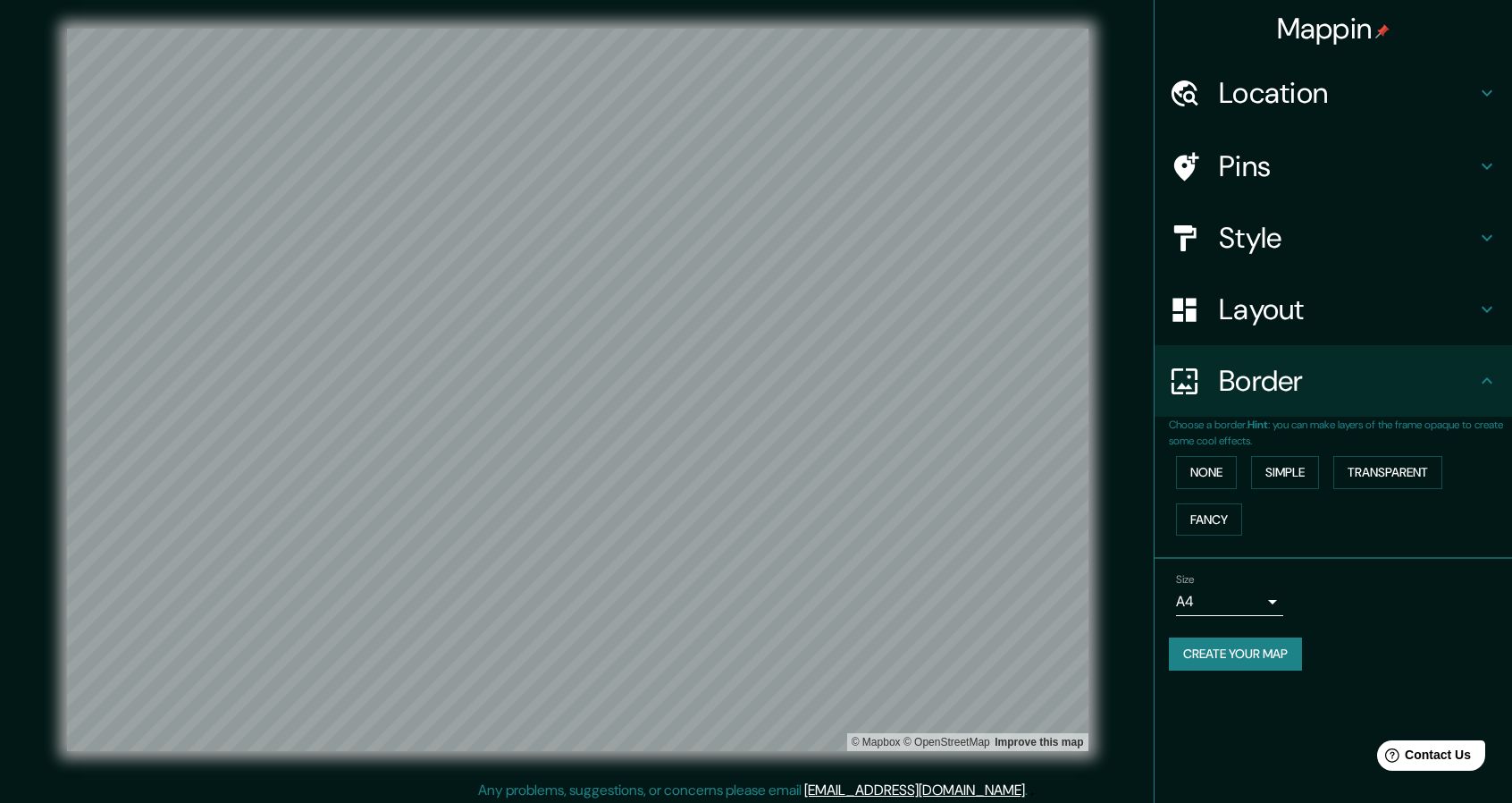
click at [1245, 217] on div "Style" at bounding box center [1332, 238] width 357 height 72
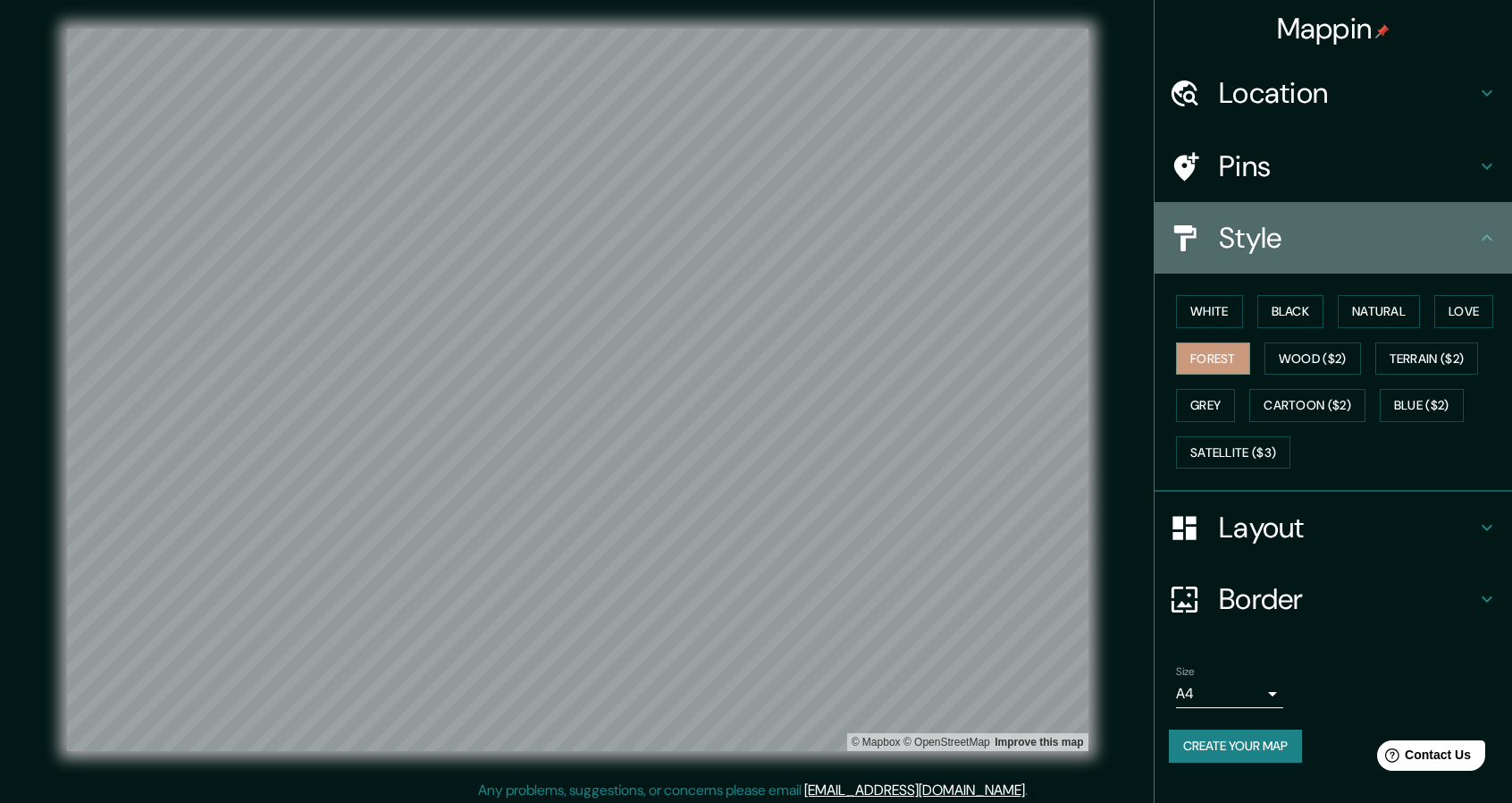
click at [1253, 212] on div "Style" at bounding box center [1332, 238] width 357 height 72
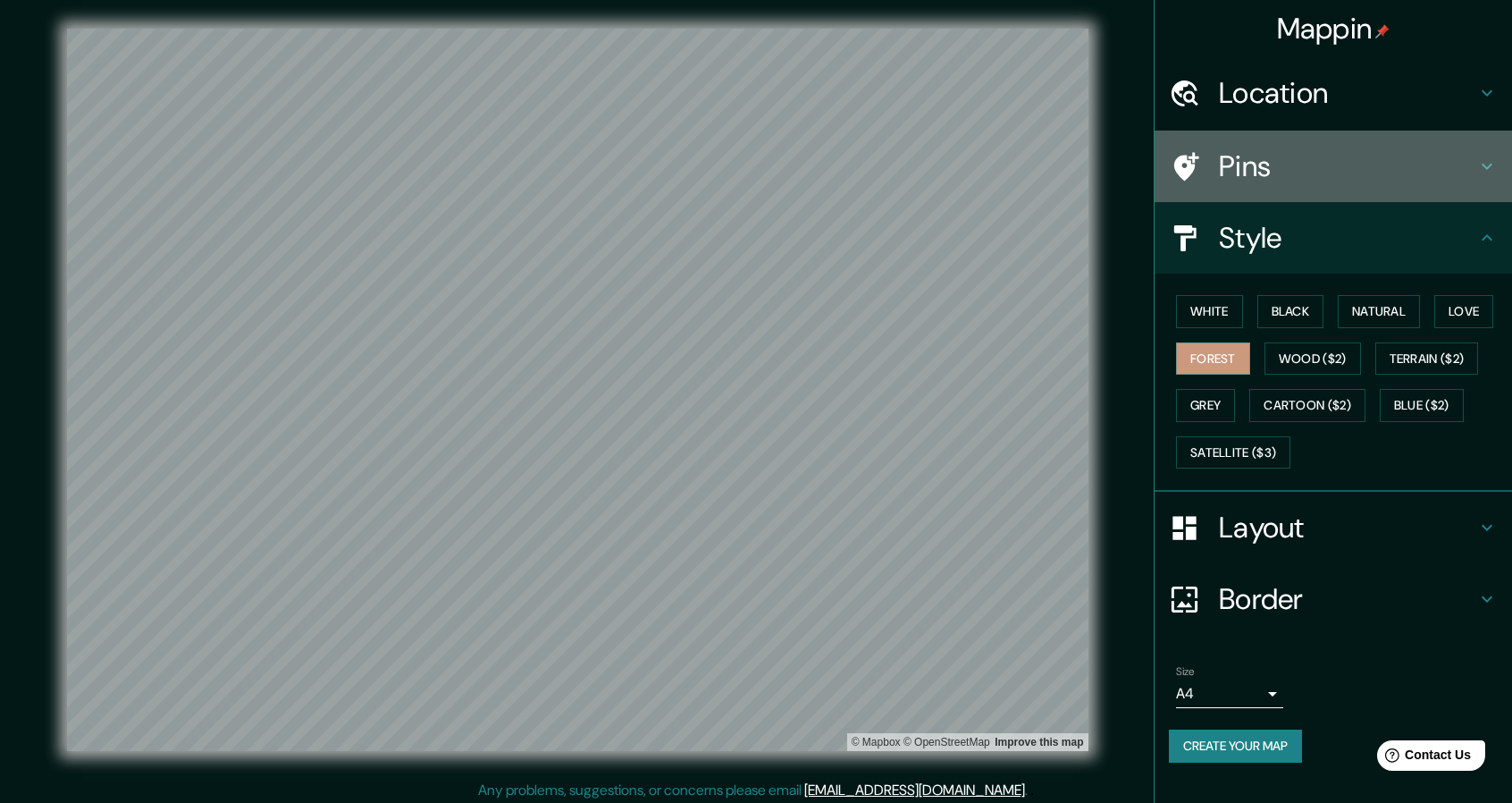
click at [1256, 175] on h4 "Pins" at bounding box center [1347, 167] width 258 height 36
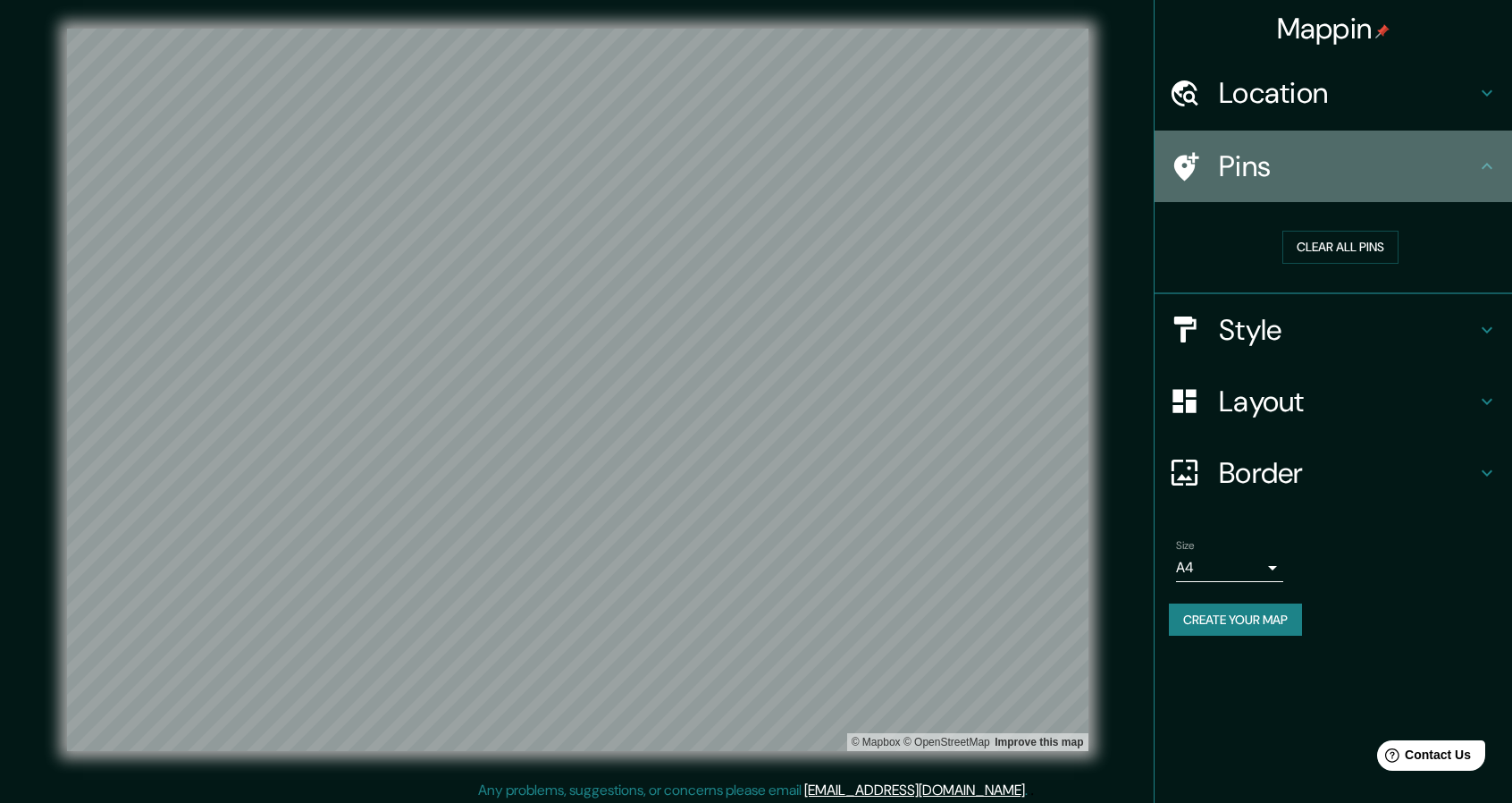
click at [1274, 149] on h4 "Pins" at bounding box center [1347, 167] width 258 height 36
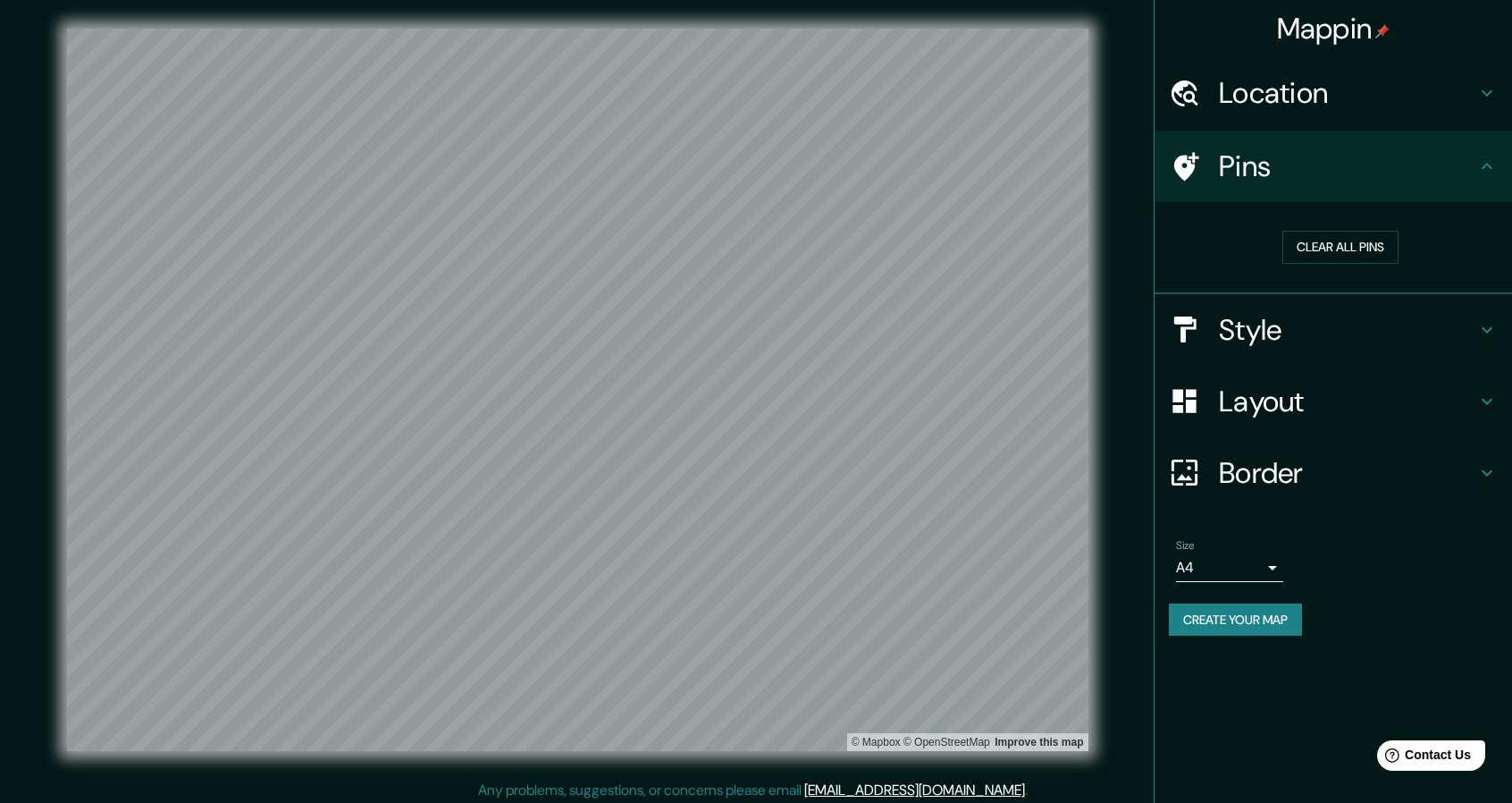
click at [1483, 177] on div "Pins" at bounding box center [1332, 167] width 357 height 72
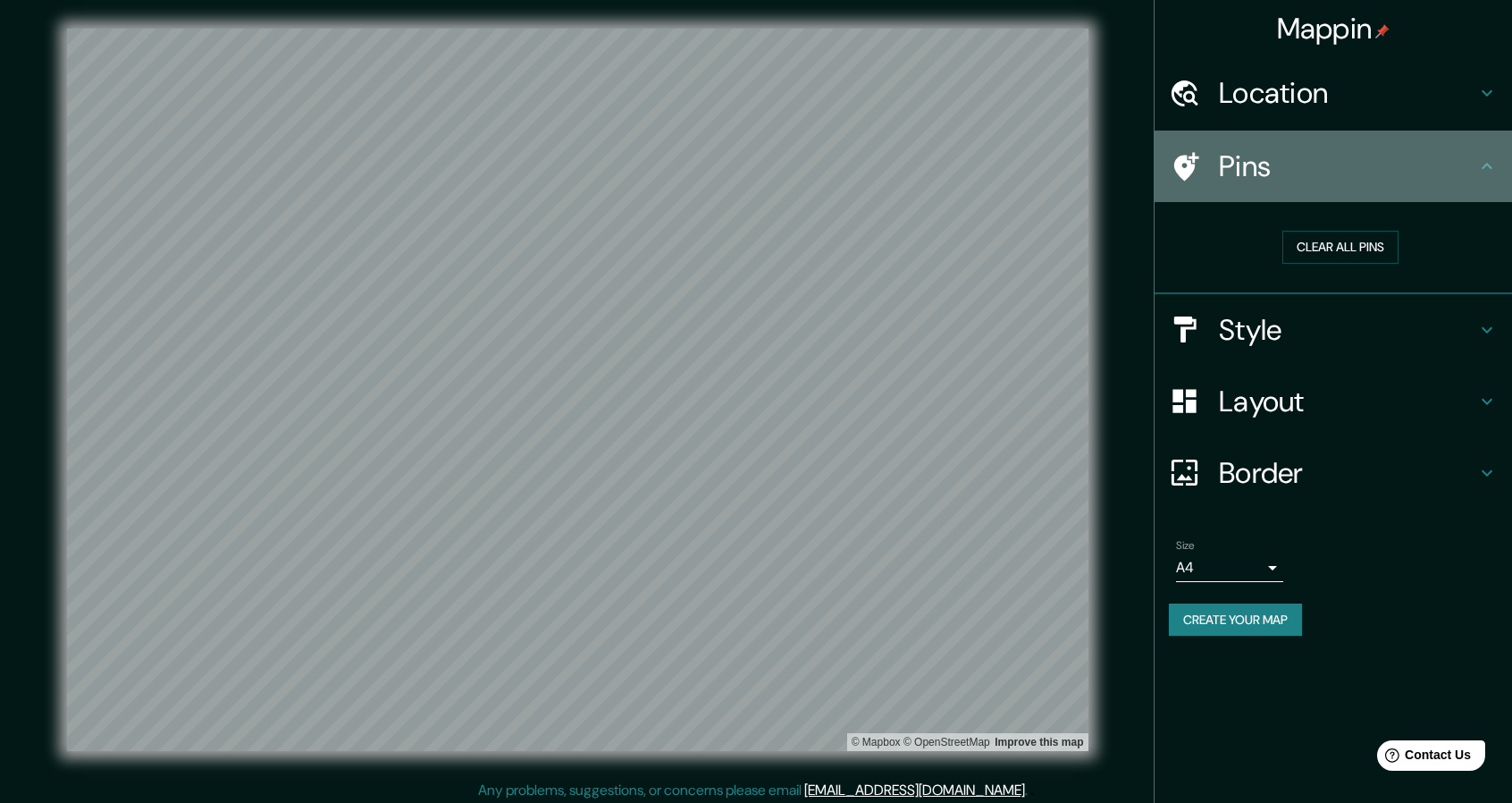
click at [1483, 176] on div "Pins" at bounding box center [1332, 167] width 357 height 72
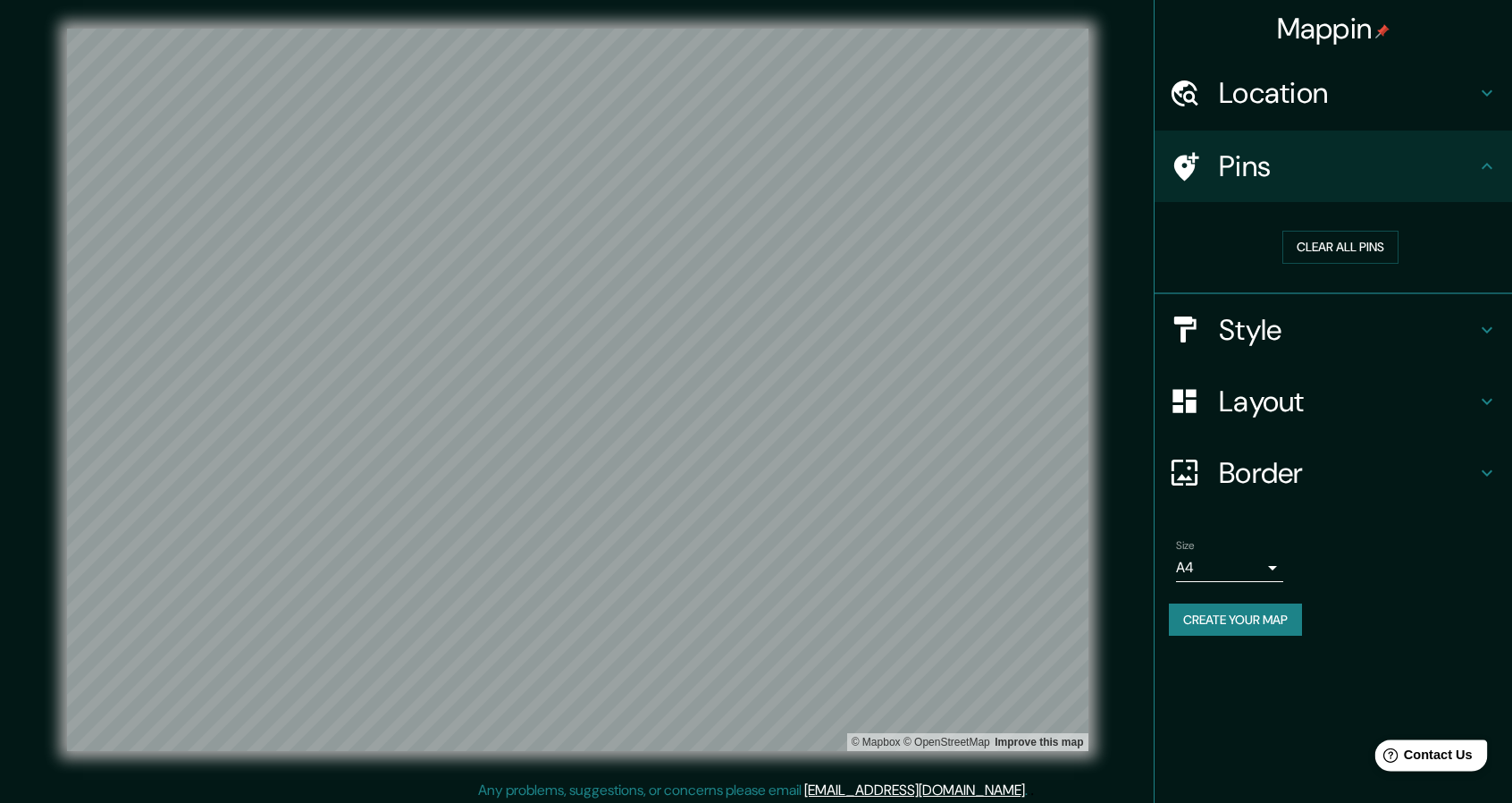
click at [1454, 753] on span "Contact Us" at bounding box center [1438, 755] width 69 height 15
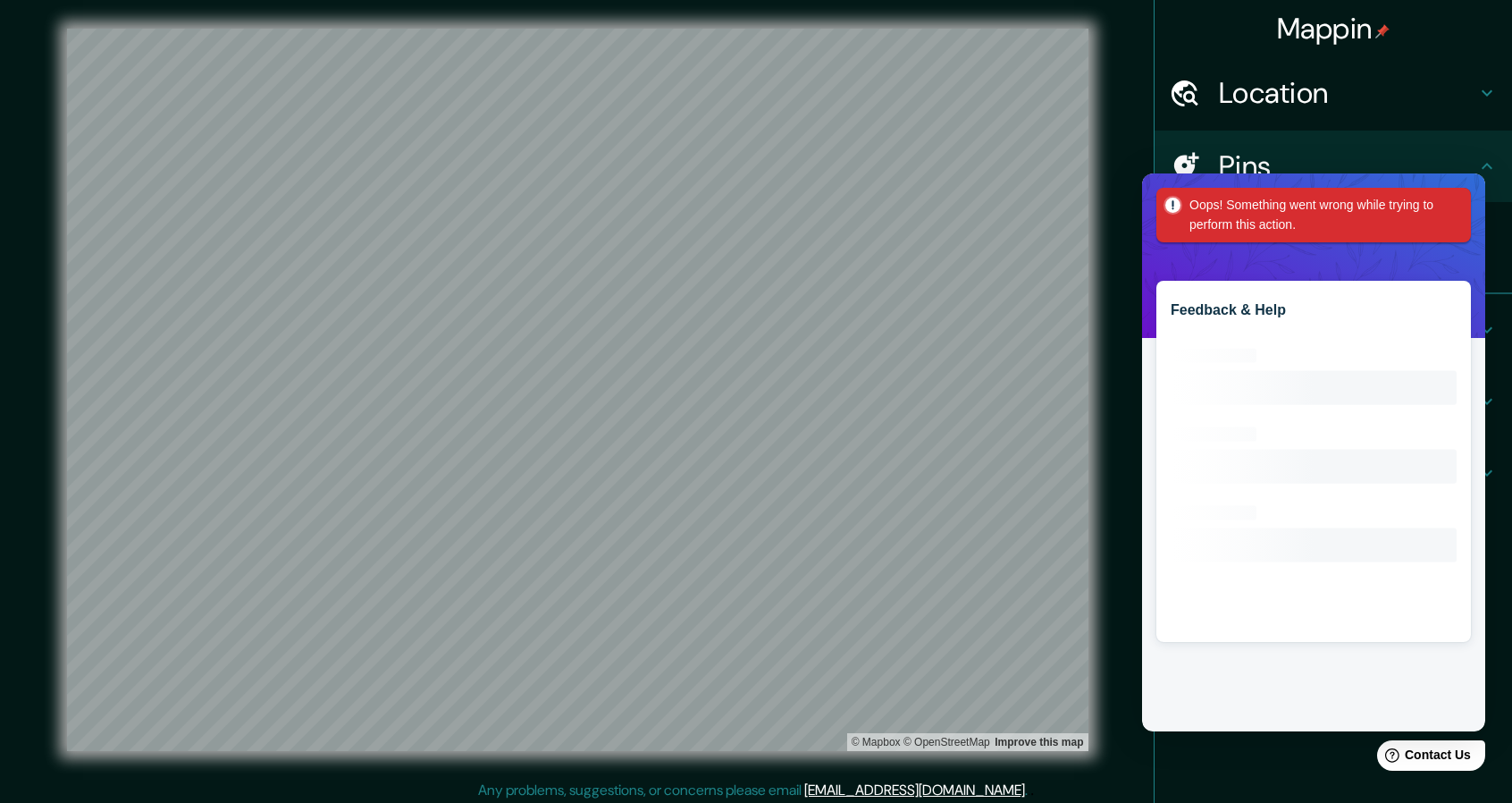
click at [1256, 764] on div "Mappin Location [GEOGRAPHIC_DATA] Pins Clear all pins Style Layout Border Choos…" at bounding box center [1332, 401] width 358 height 803
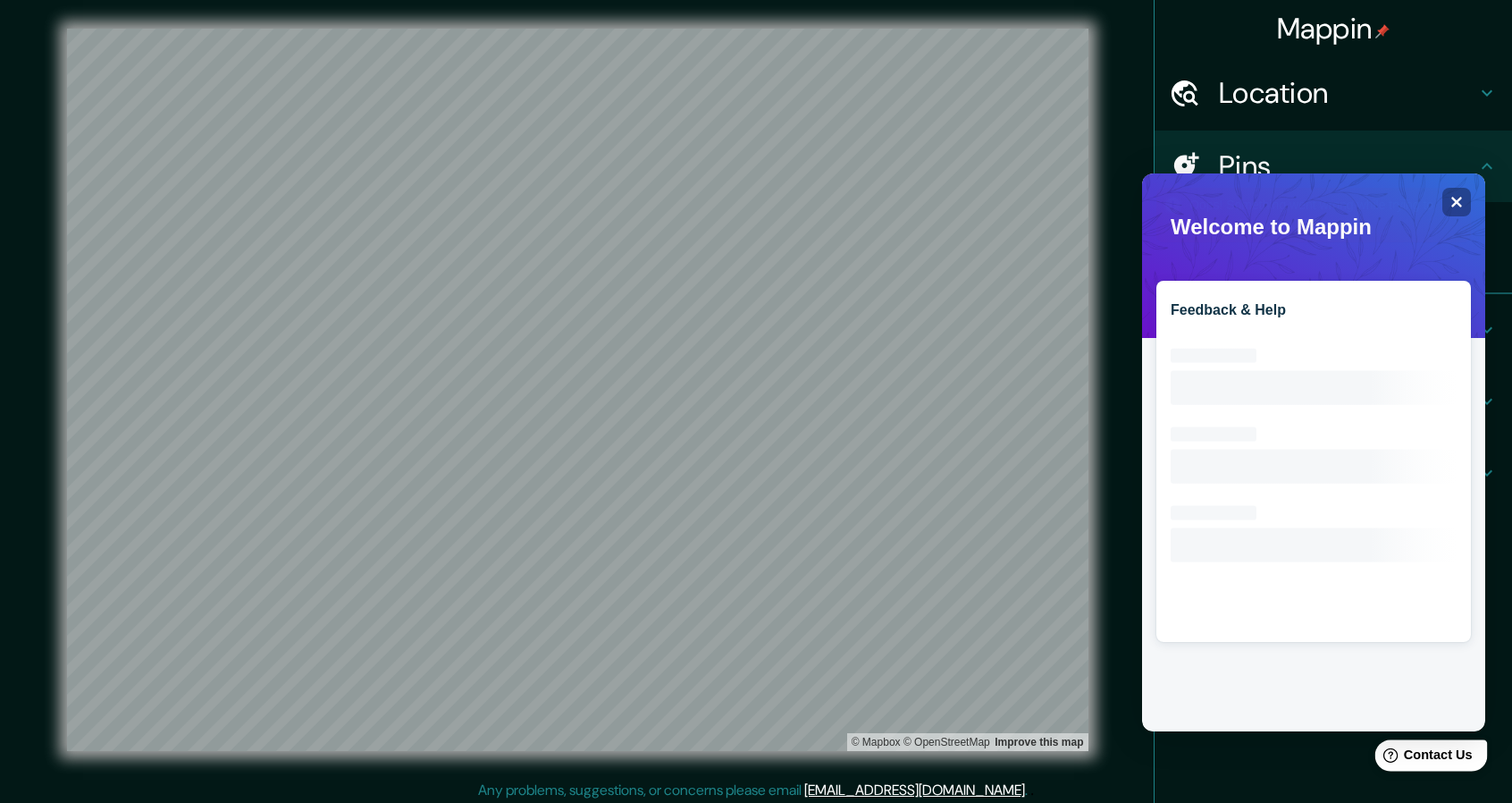
click at [1432, 757] on span "Contact Us" at bounding box center [1438, 755] width 69 height 15
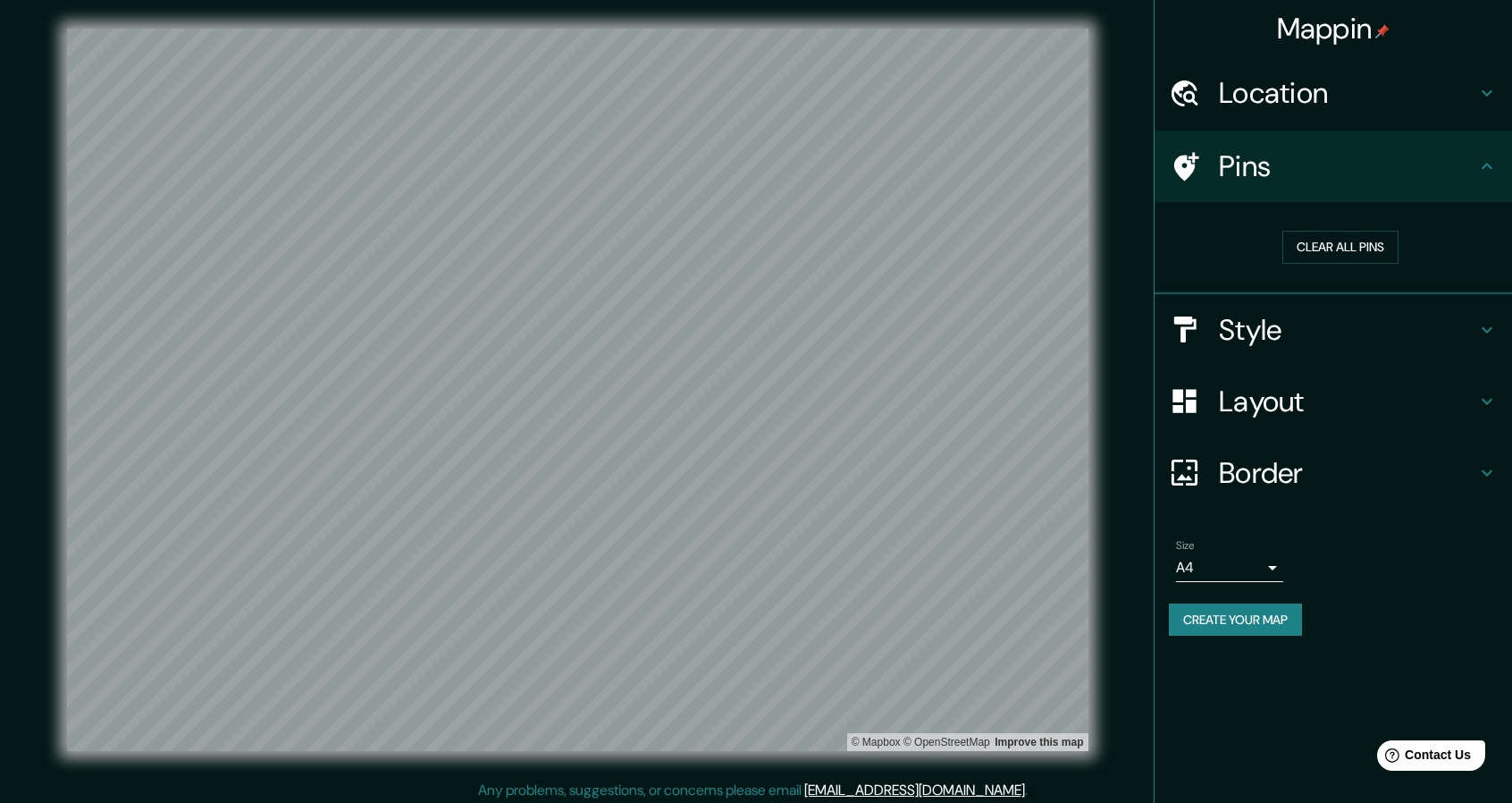
click at [1507, 802] on html "Mappin Location [GEOGRAPHIC_DATA] Pins Clear all pins Style Layout Border Choos…" at bounding box center [756, 401] width 1512 height 803
click at [556, 0] on html "Mappin Location [GEOGRAPHIC_DATA] Pins Clear all pins Style Layout Border Choos…" at bounding box center [756, 401] width 1512 height 803
click at [1243, 621] on button "Create your map" at bounding box center [1235, 619] width 133 height 33
